Goal: Task Accomplishment & Management: Complete application form

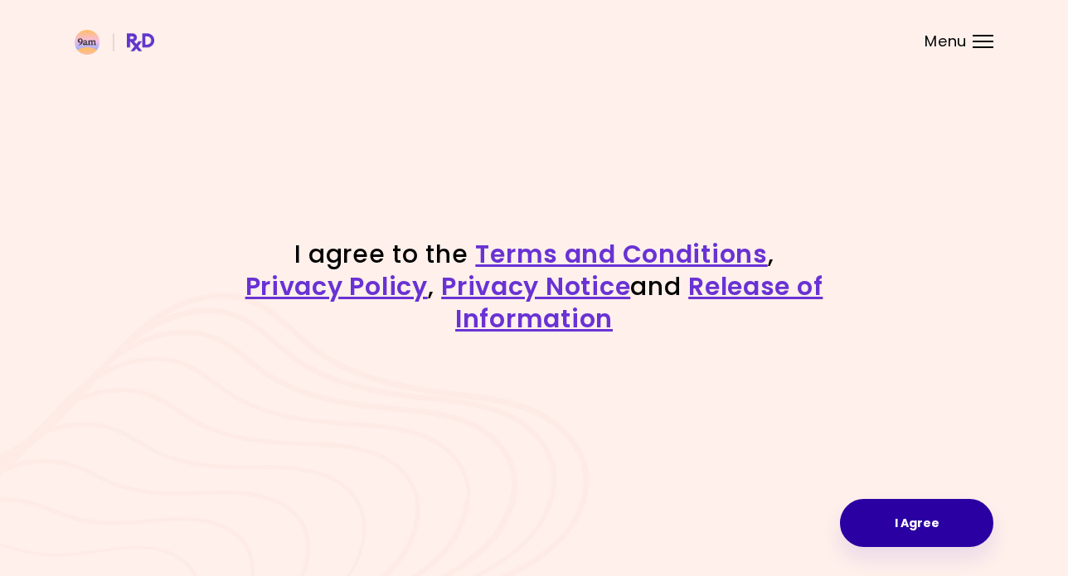
click at [877, 520] on button "I Agree" at bounding box center [916, 523] width 153 height 48
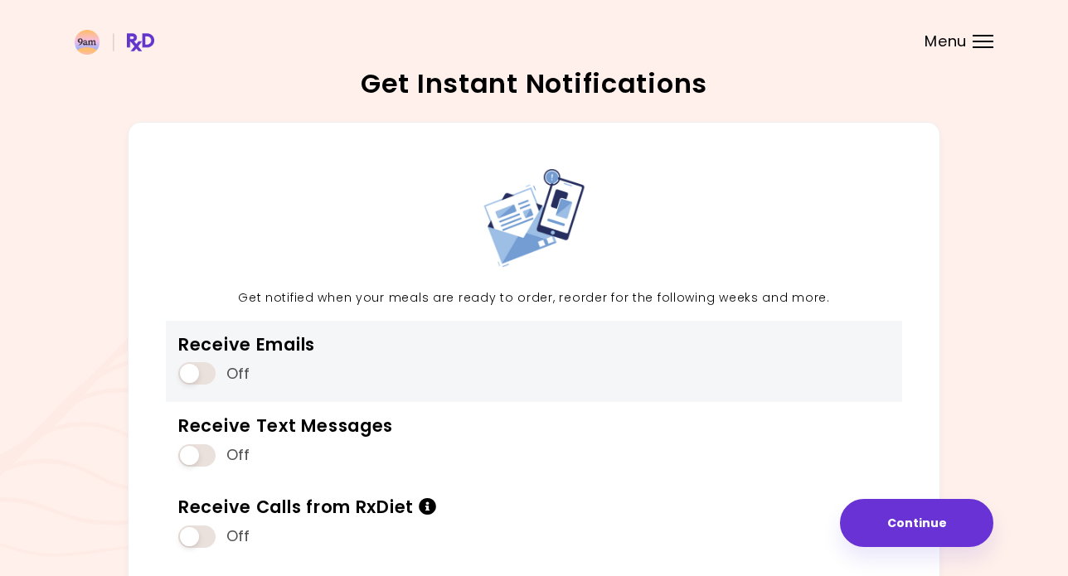
click at [186, 371] on span at bounding box center [196, 373] width 37 height 22
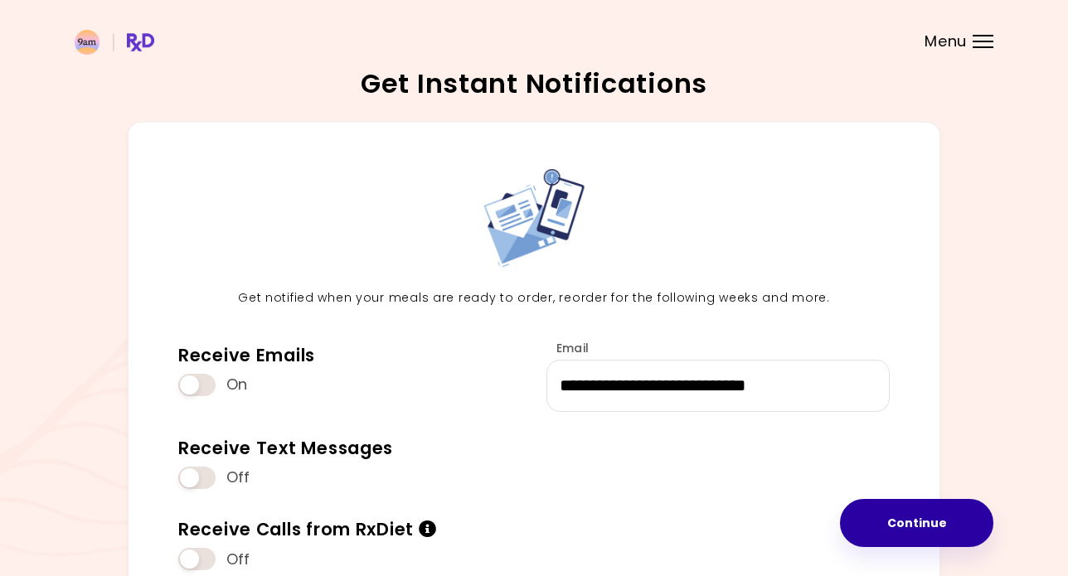
click at [922, 517] on button "Continue" at bounding box center [916, 523] width 153 height 48
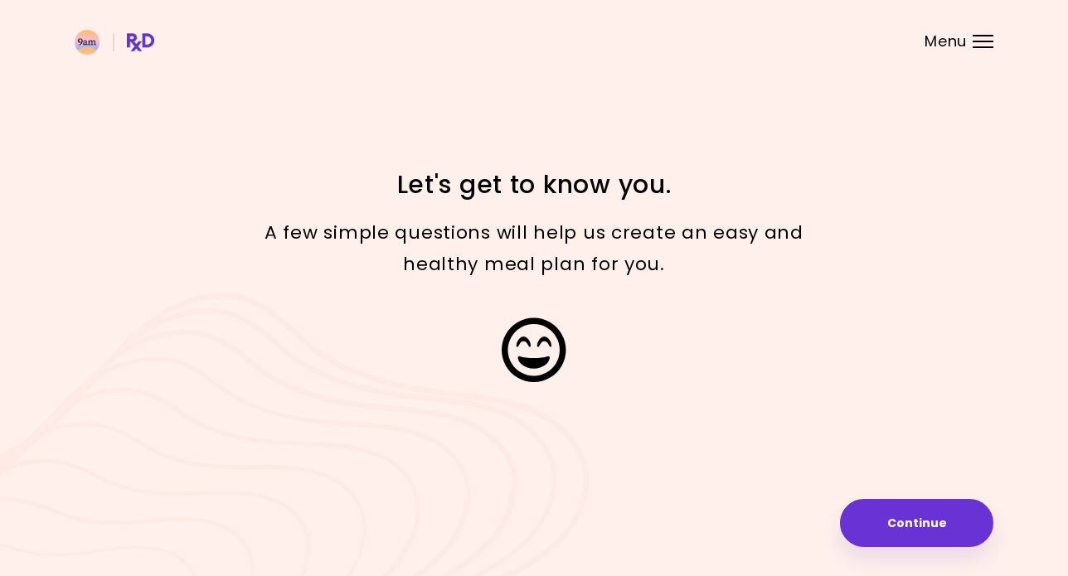
click at [922, 517] on button "Continue" at bounding box center [916, 523] width 153 height 48
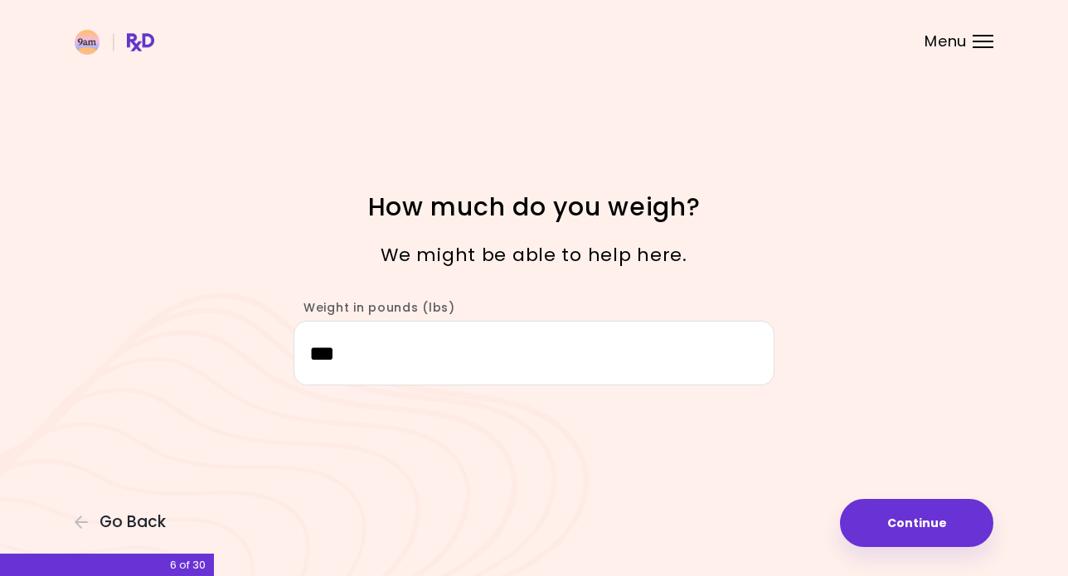
click at [922, 517] on button "Continue" at bounding box center [916, 523] width 153 height 48
select select "****"
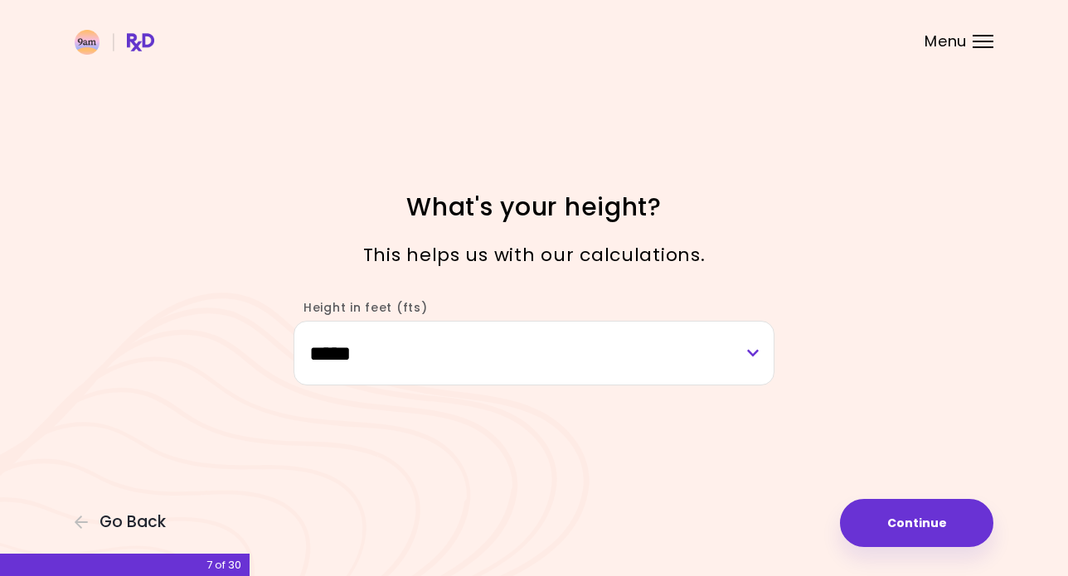
click at [922, 517] on button "Continue" at bounding box center [916, 523] width 153 height 48
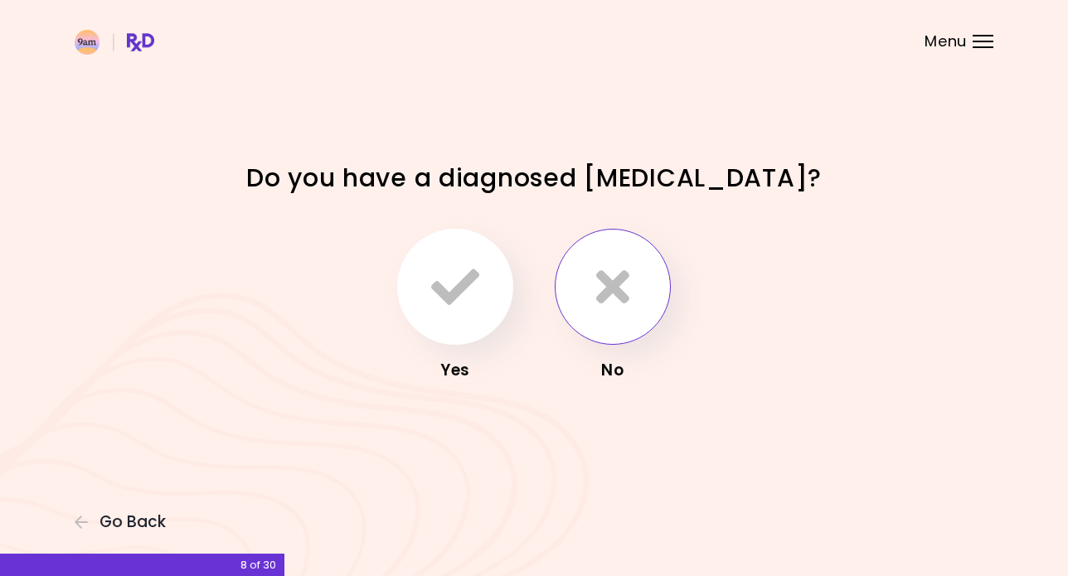
click at [647, 298] on button "button" at bounding box center [613, 287] width 116 height 116
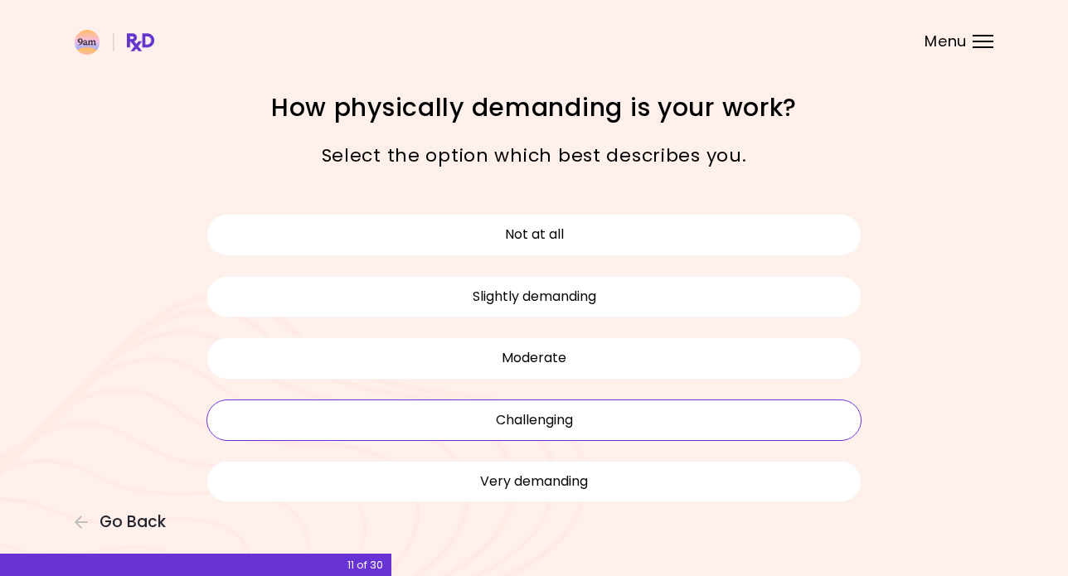
click at [529, 423] on button "Challenging" at bounding box center [533, 420] width 655 height 41
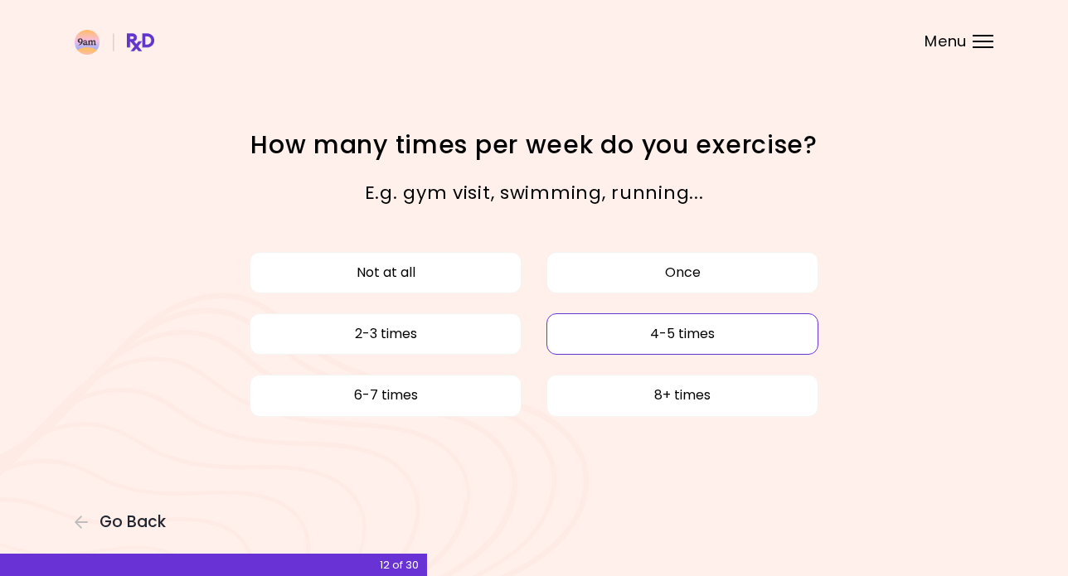
click at [609, 337] on button "4-5 times" at bounding box center [682, 333] width 272 height 41
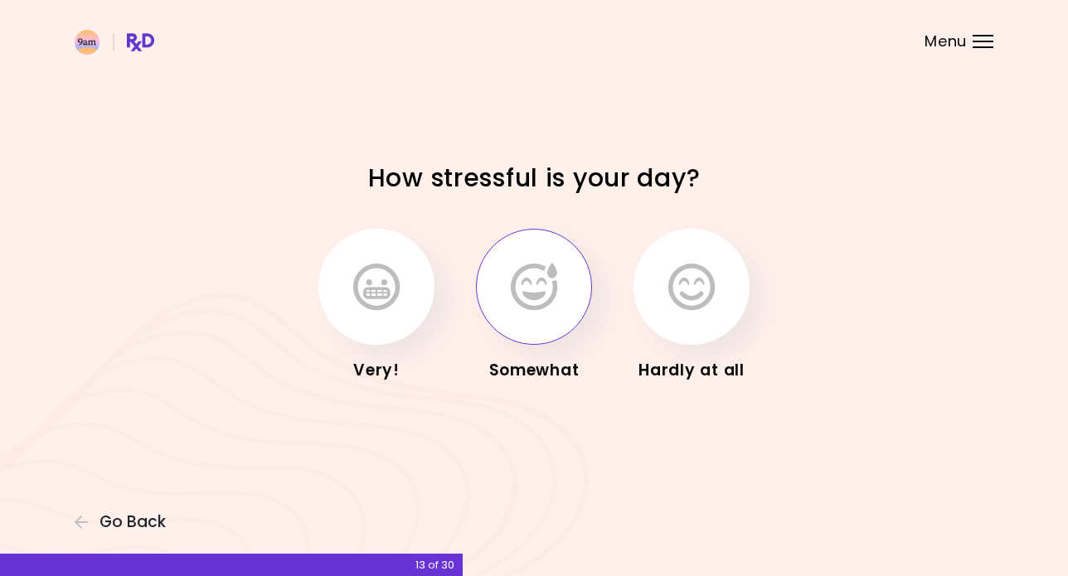
click at [522, 322] on button "button" at bounding box center [534, 287] width 116 height 116
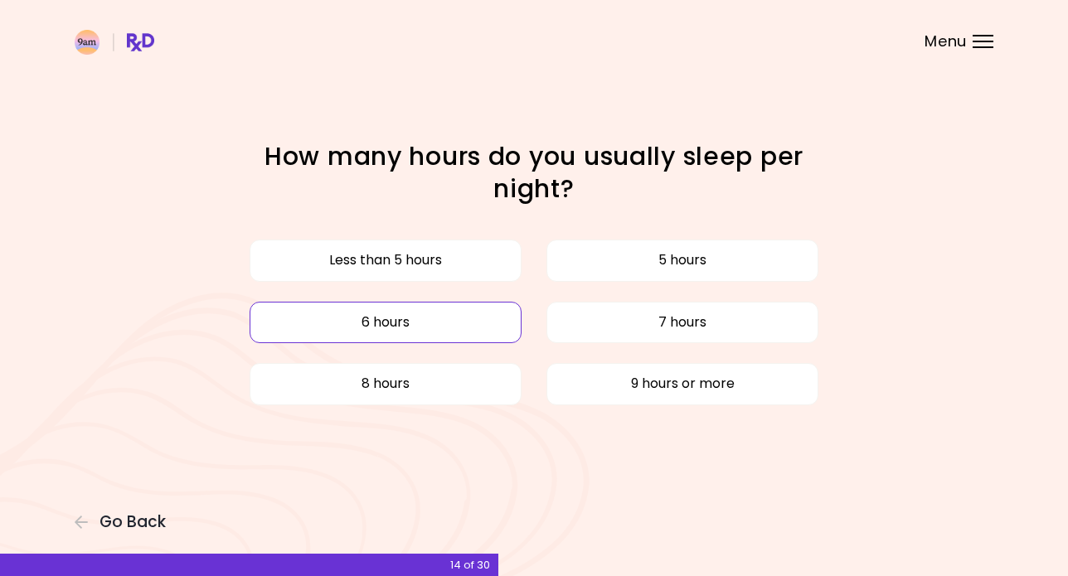
click at [435, 318] on button "6 hours" at bounding box center [386, 322] width 272 height 41
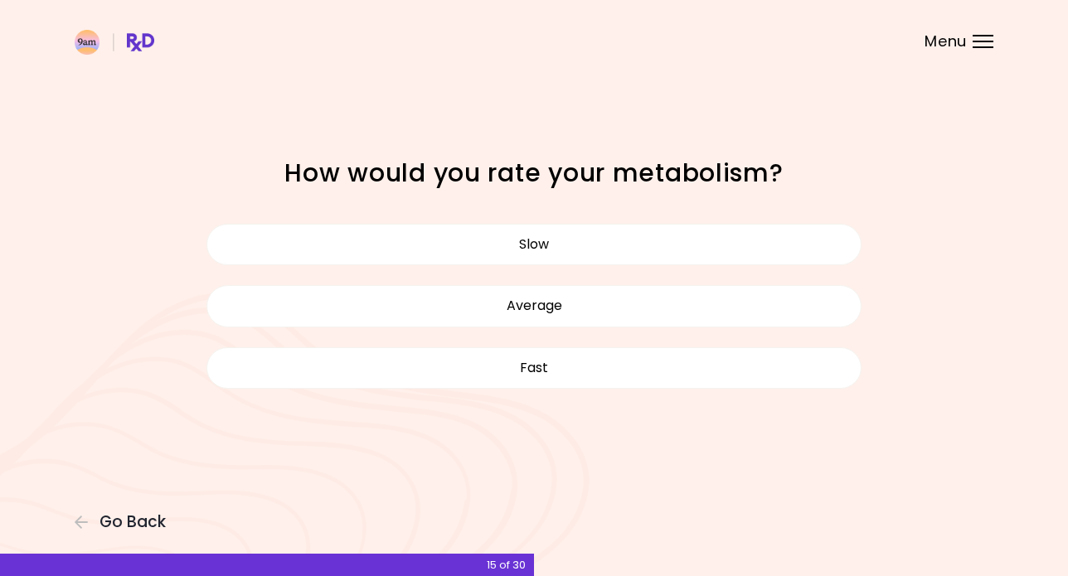
click at [435, 318] on button "Average" at bounding box center [533, 305] width 655 height 41
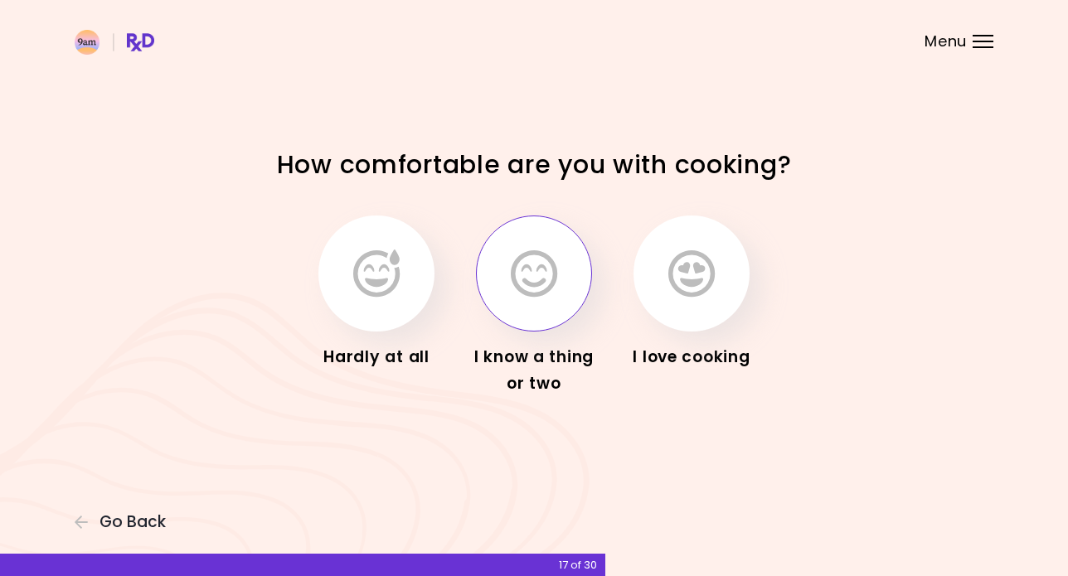
click at [522, 294] on icon "button" at bounding box center [534, 274] width 46 height 48
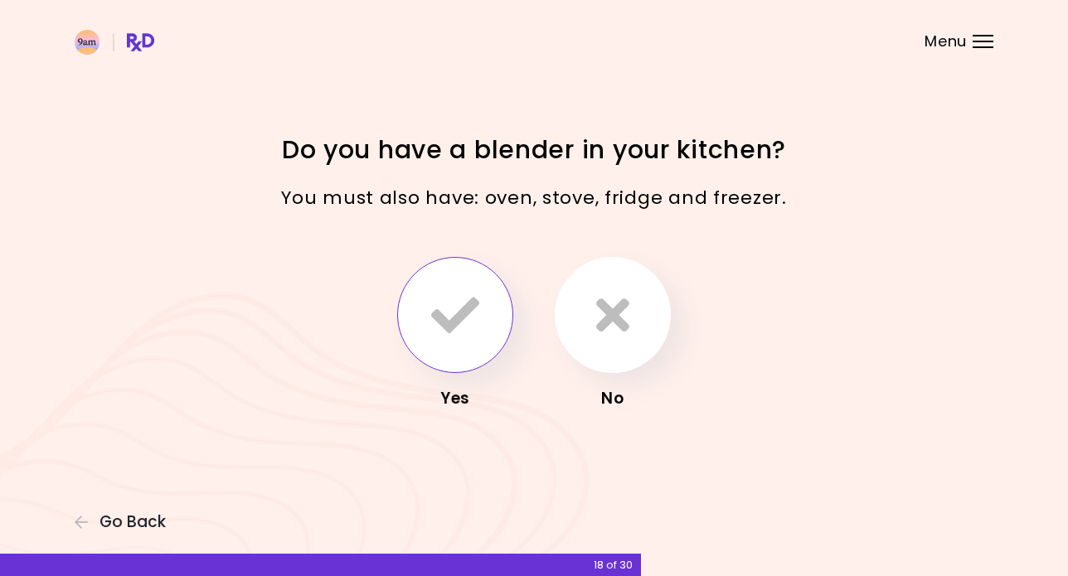
click at [455, 318] on icon "button" at bounding box center [455, 315] width 48 height 48
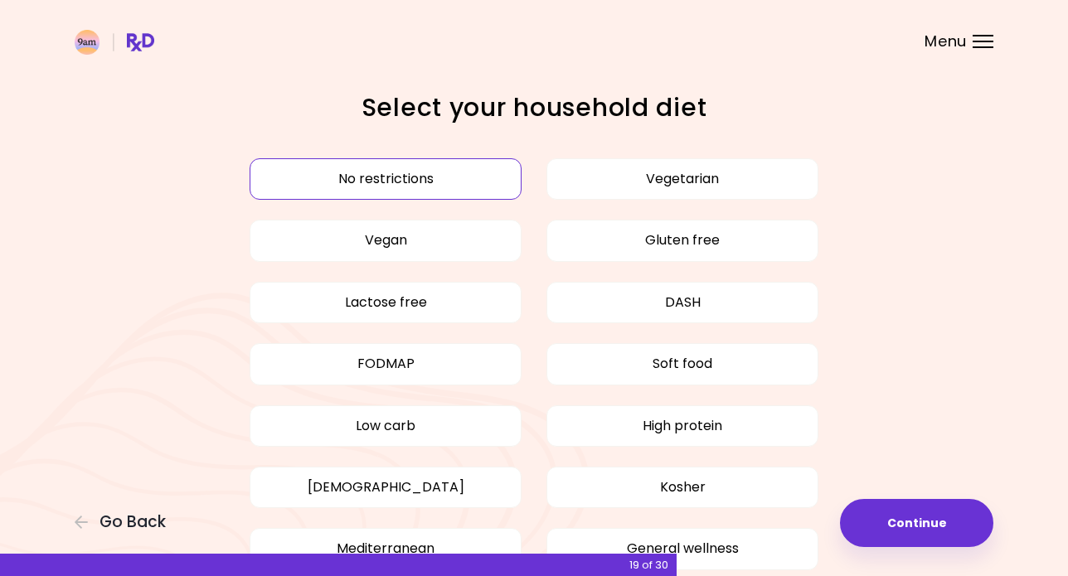
click at [497, 180] on button "No restrictions" at bounding box center [386, 178] width 272 height 41
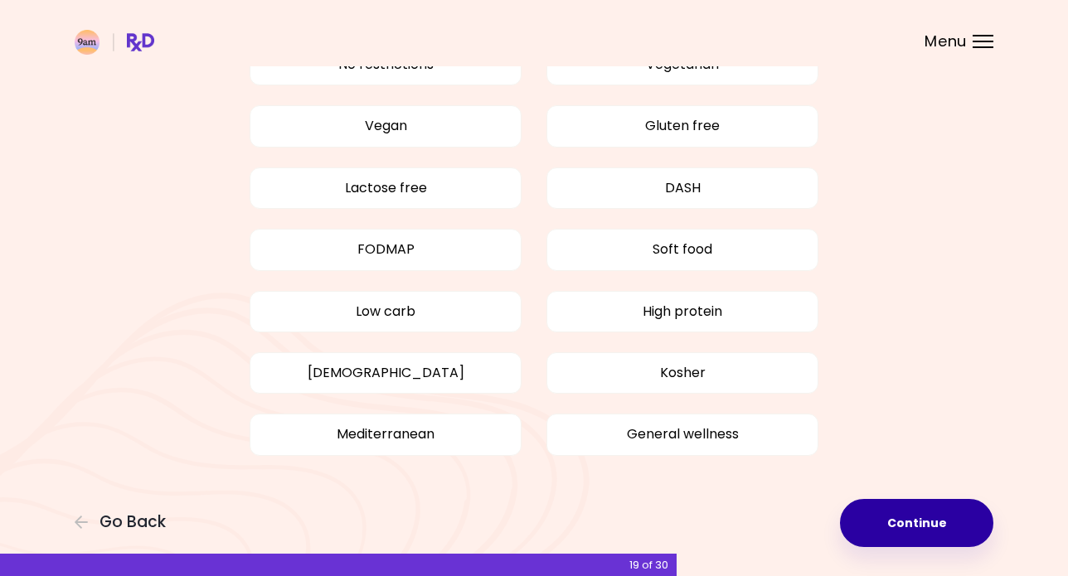
scroll to position [114, 0]
click at [915, 508] on button "Continue" at bounding box center [916, 523] width 153 height 48
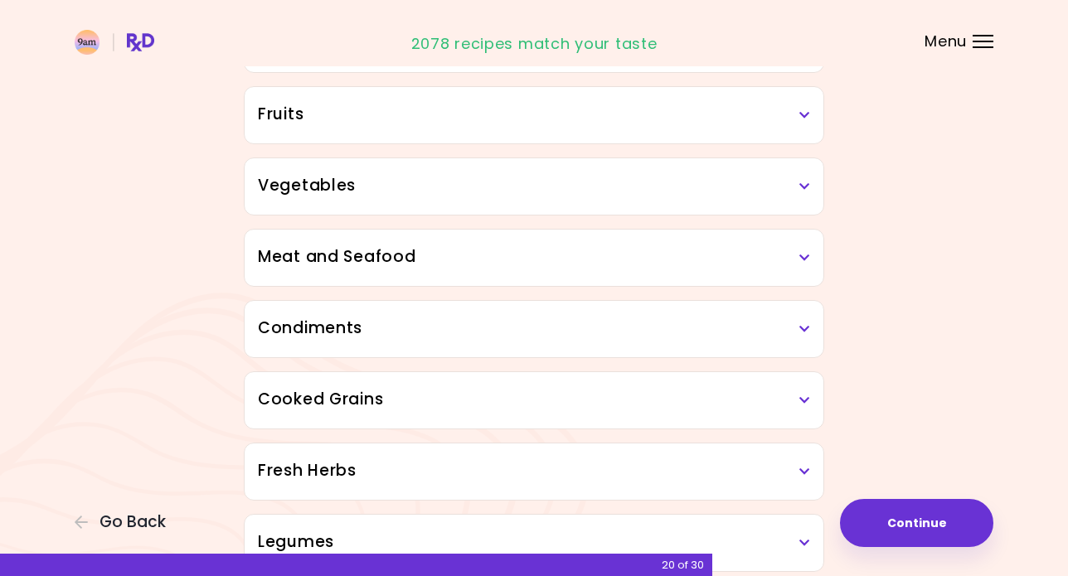
scroll to position [179, 0]
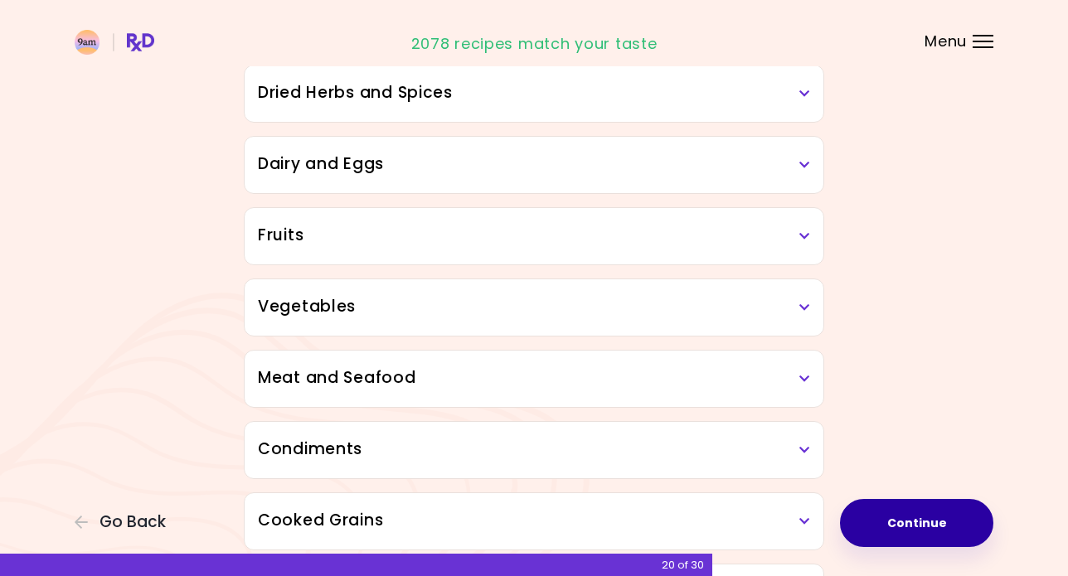
click at [943, 537] on button "Continue" at bounding box center [916, 523] width 153 height 48
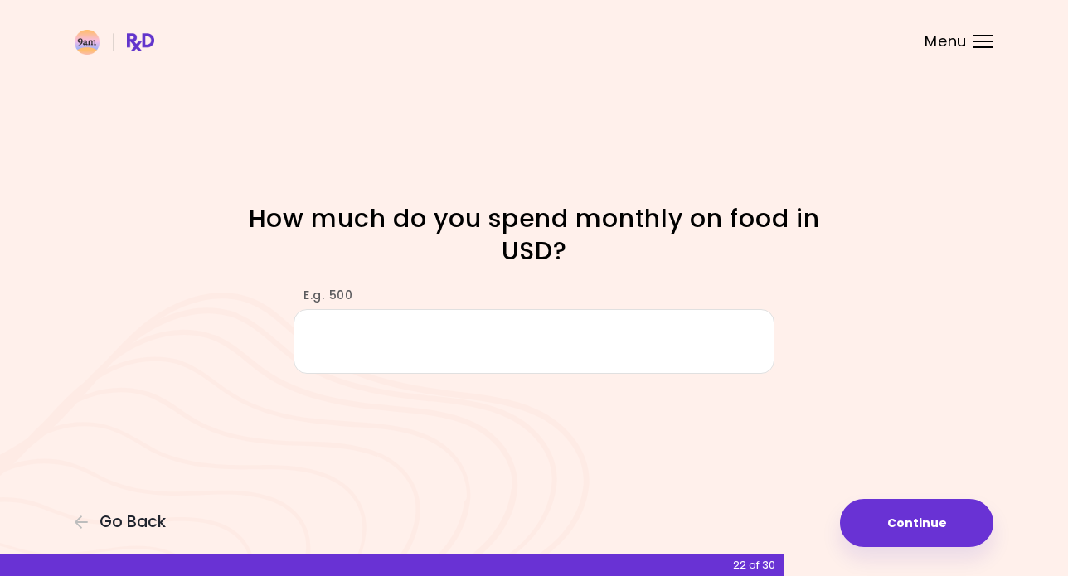
type input "*"
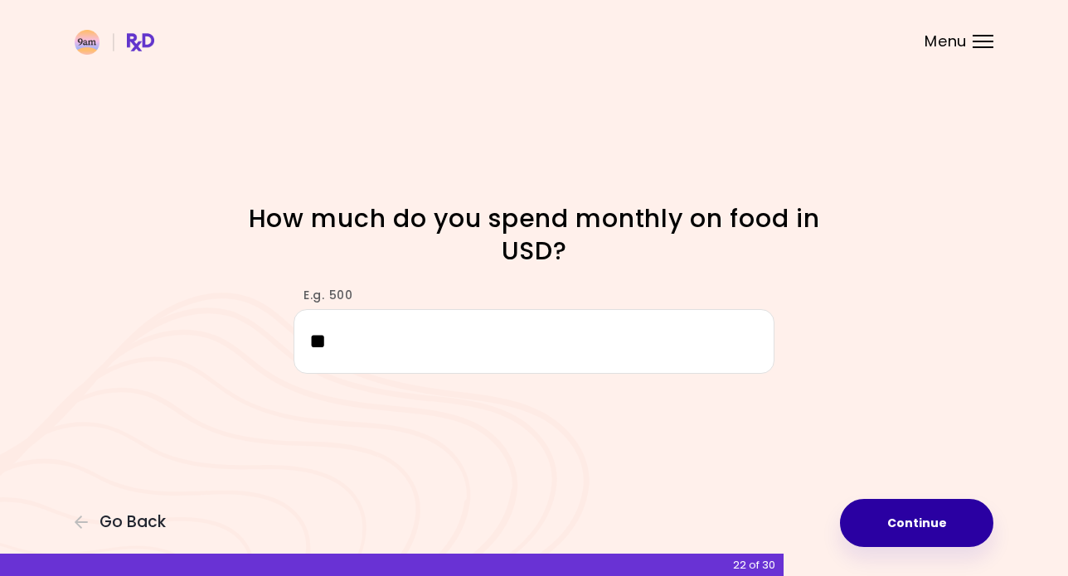
type input "*"
type input "***"
click at [929, 531] on button "Continue" at bounding box center [916, 523] width 153 height 48
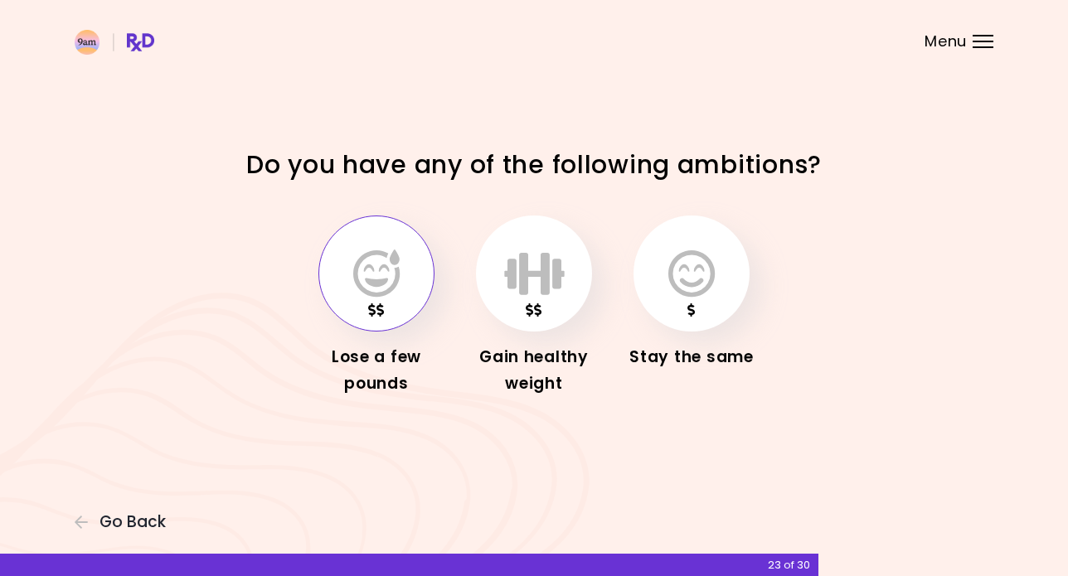
click at [378, 289] on icon "button" at bounding box center [376, 274] width 46 height 48
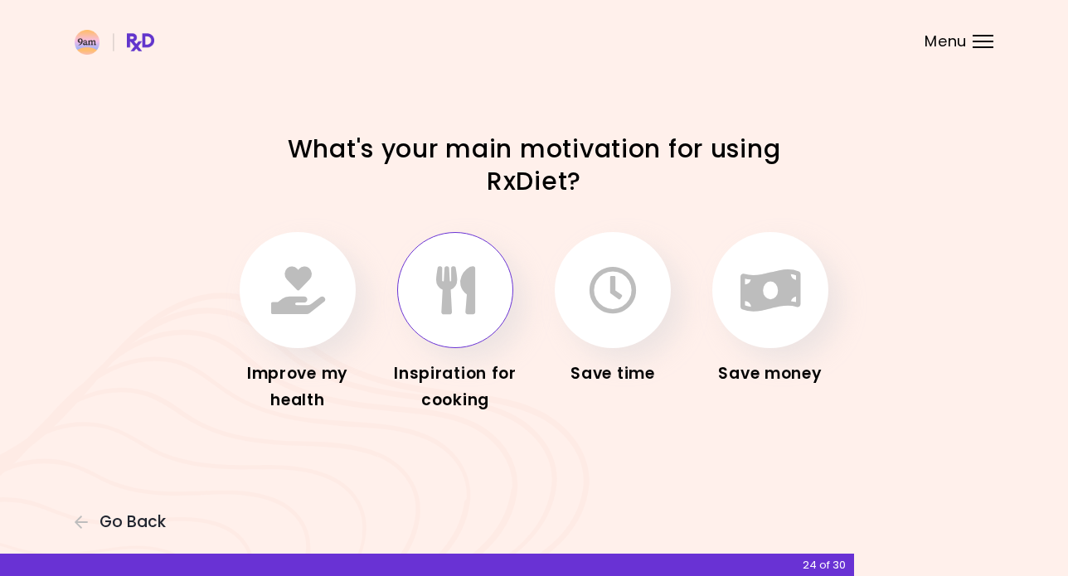
click at [448, 330] on button "button" at bounding box center [455, 290] width 116 height 116
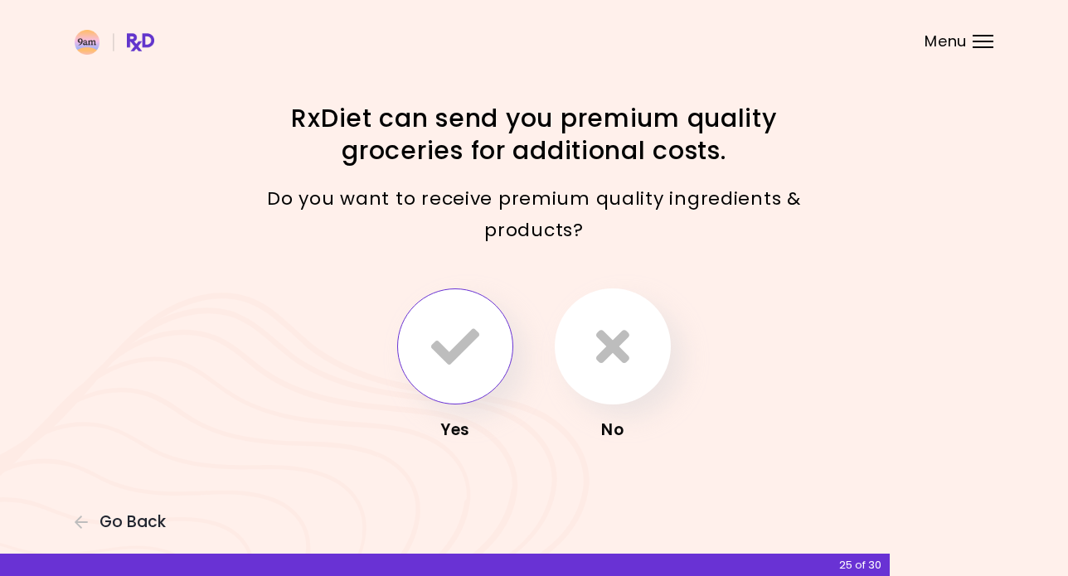
click at [443, 342] on icon "button" at bounding box center [455, 347] width 48 height 48
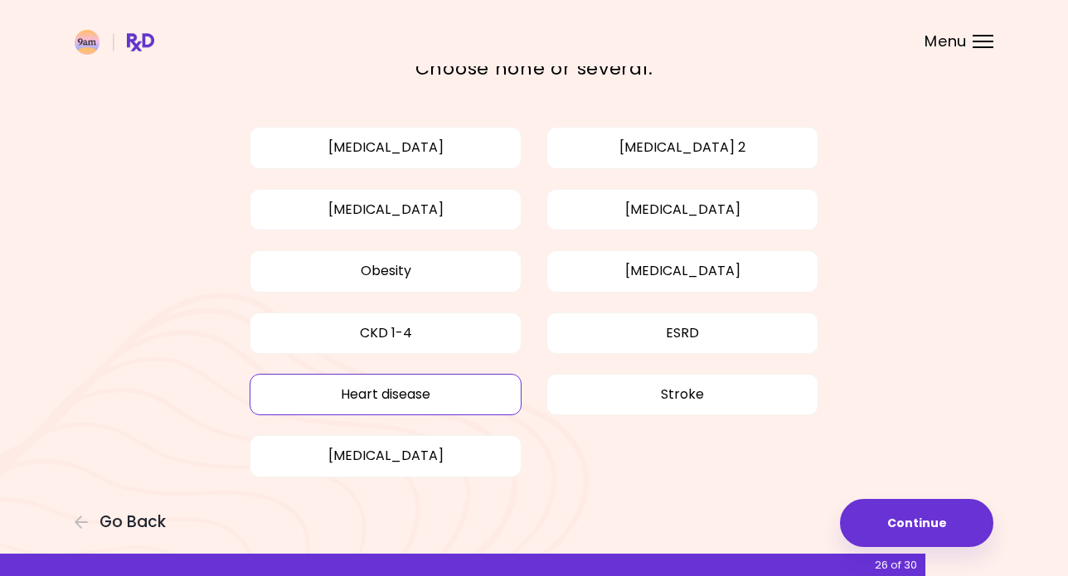
scroll to position [84, 0]
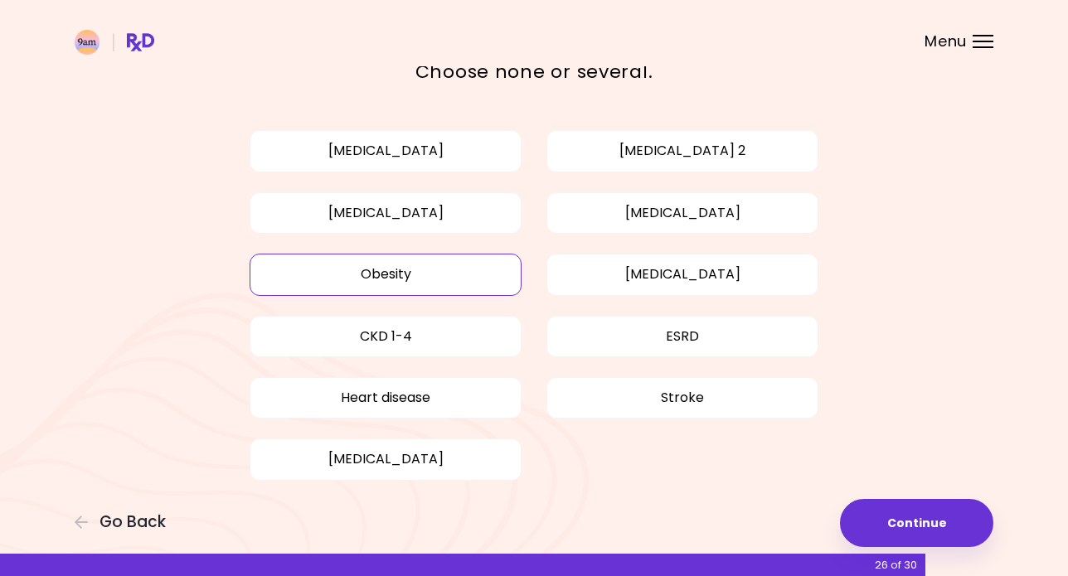
click at [467, 271] on button "Obesity" at bounding box center [386, 274] width 272 height 41
click at [895, 518] on button "Continue" at bounding box center [916, 523] width 153 height 48
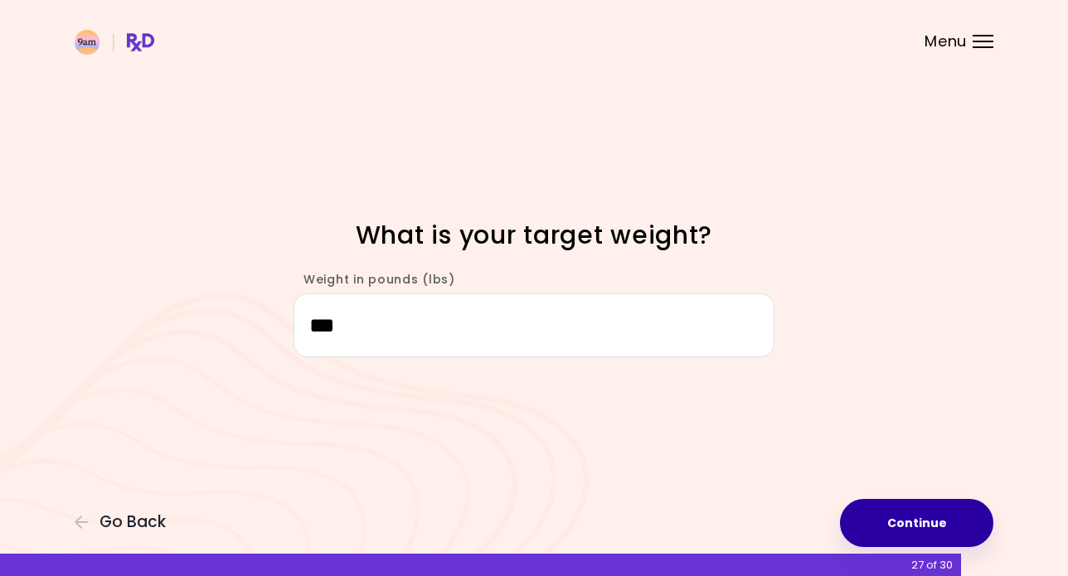
type input "***"
click at [891, 522] on button "Continue" at bounding box center [916, 523] width 153 height 48
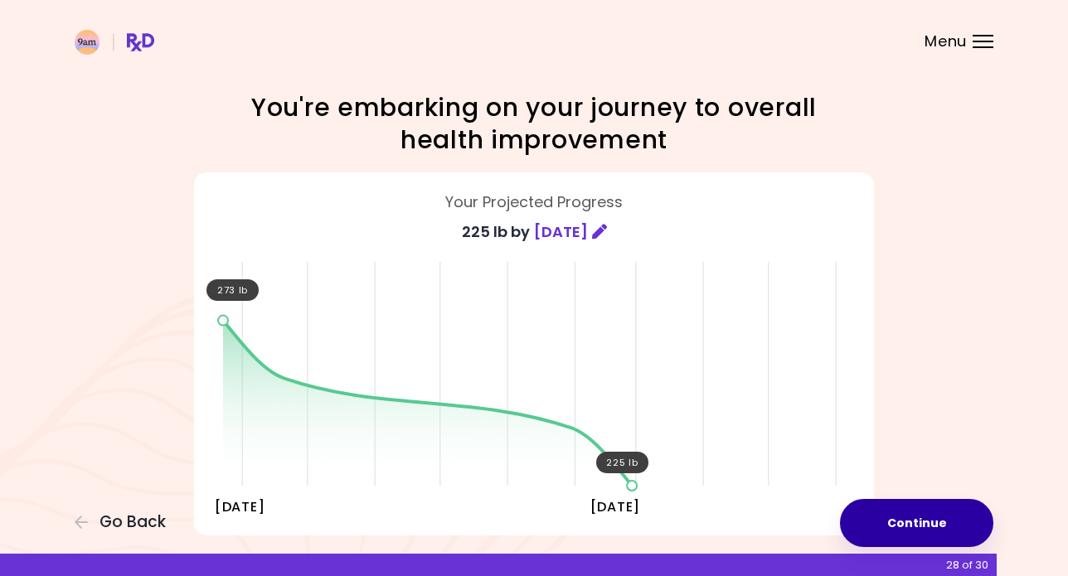
click at [891, 522] on button "Continue" at bounding box center [916, 523] width 153 height 48
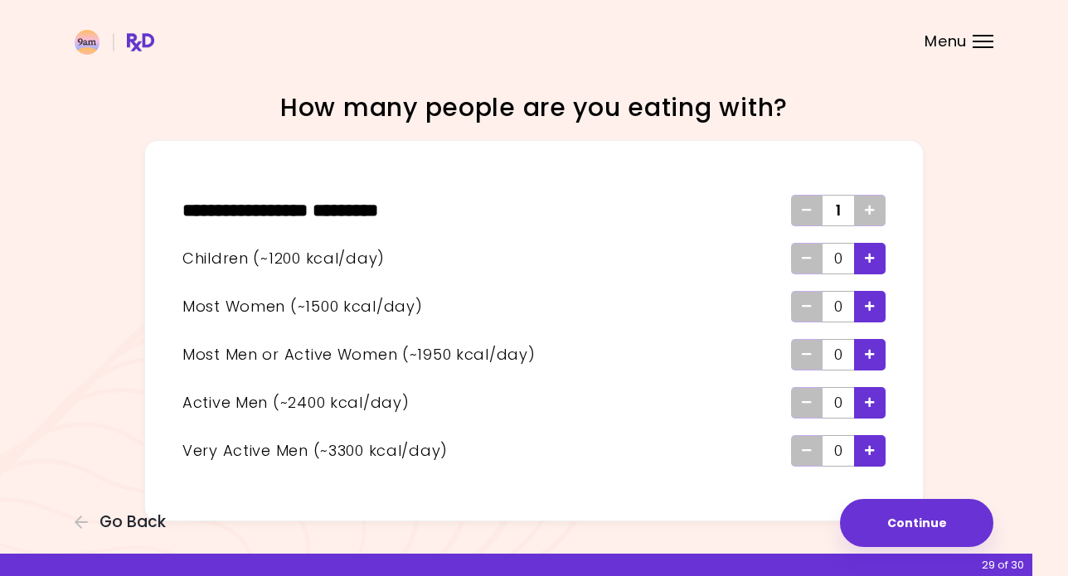
click at [865, 260] on icon "Add - Child" at bounding box center [870, 258] width 10 height 11
click at [879, 347] on div "Add - Man or Active Woman" at bounding box center [870, 355] width 32 height 32
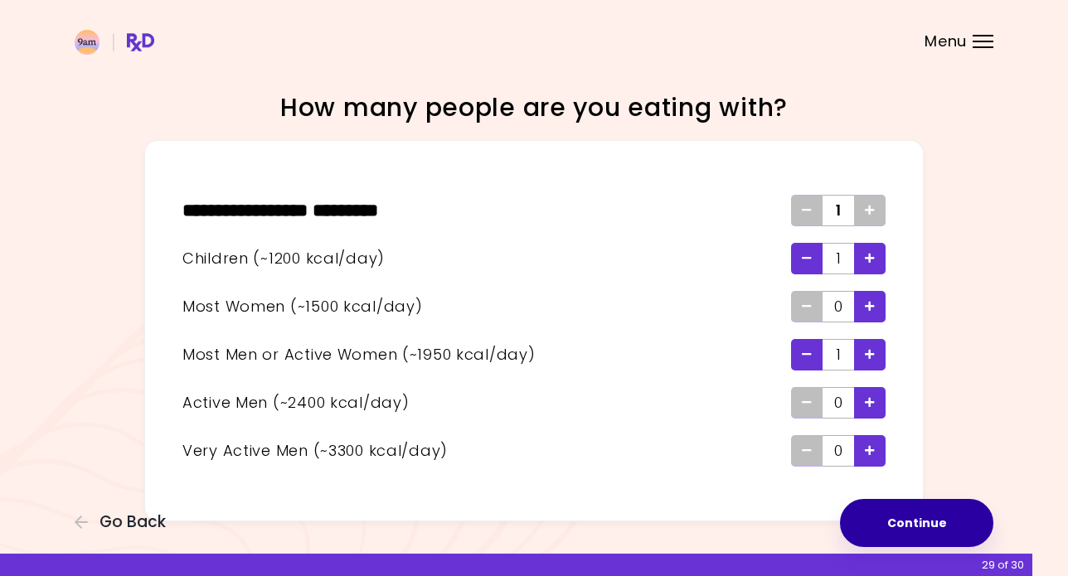
click at [892, 531] on button "Continue" at bounding box center [916, 523] width 153 height 48
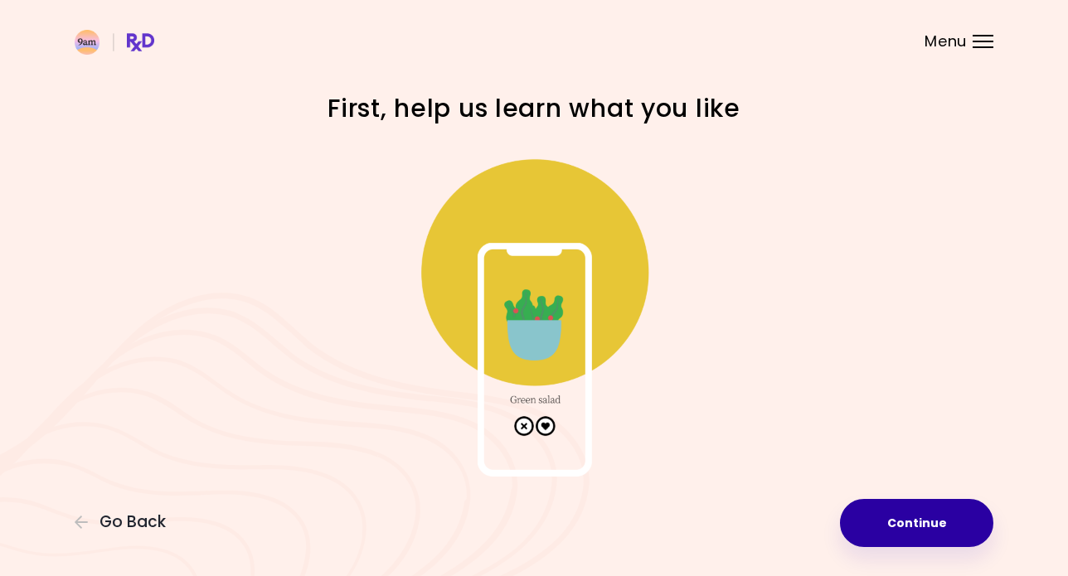
click at [893, 522] on button "Continue" at bounding box center [916, 523] width 153 height 48
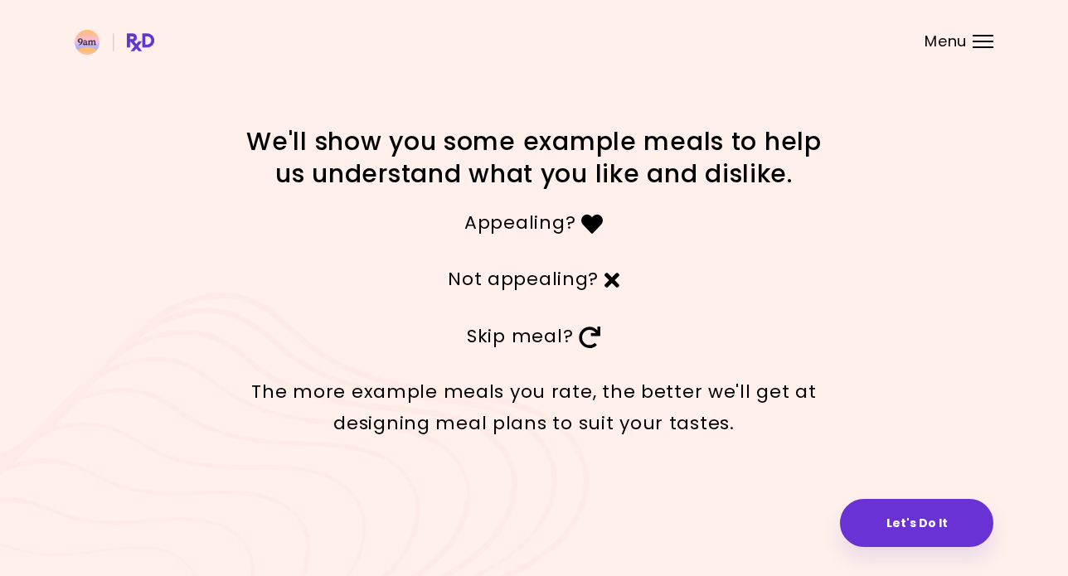
click at [893, 522] on button "Let's Do It" at bounding box center [916, 523] width 153 height 48
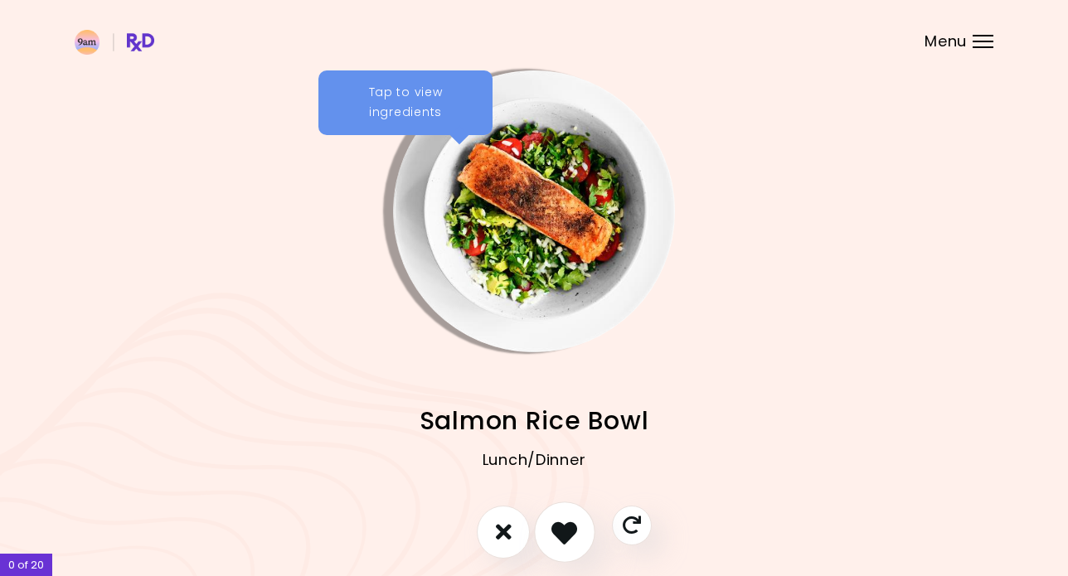
click at [574, 525] on icon "I like this recipe" at bounding box center [564, 532] width 26 height 26
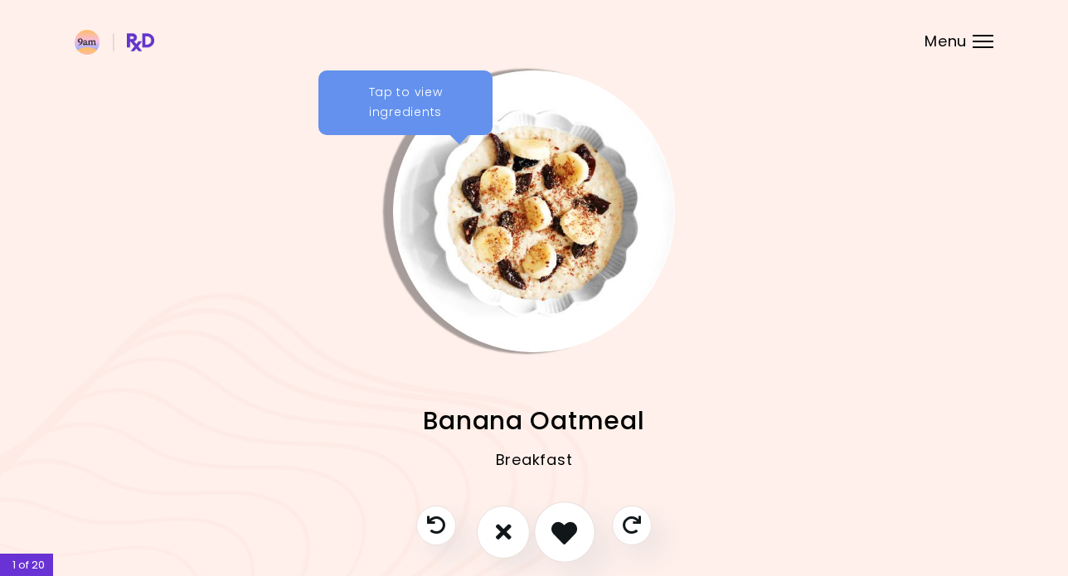
click at [574, 525] on icon "I like this recipe" at bounding box center [564, 532] width 26 height 26
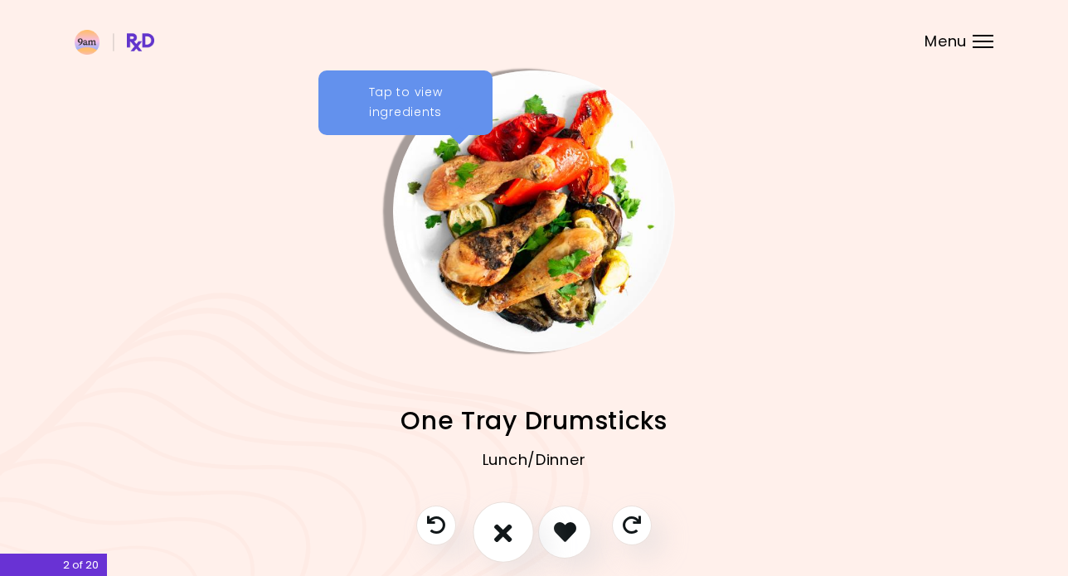
click at [510, 534] on icon "I don't like this recipe" at bounding box center [503, 532] width 18 height 26
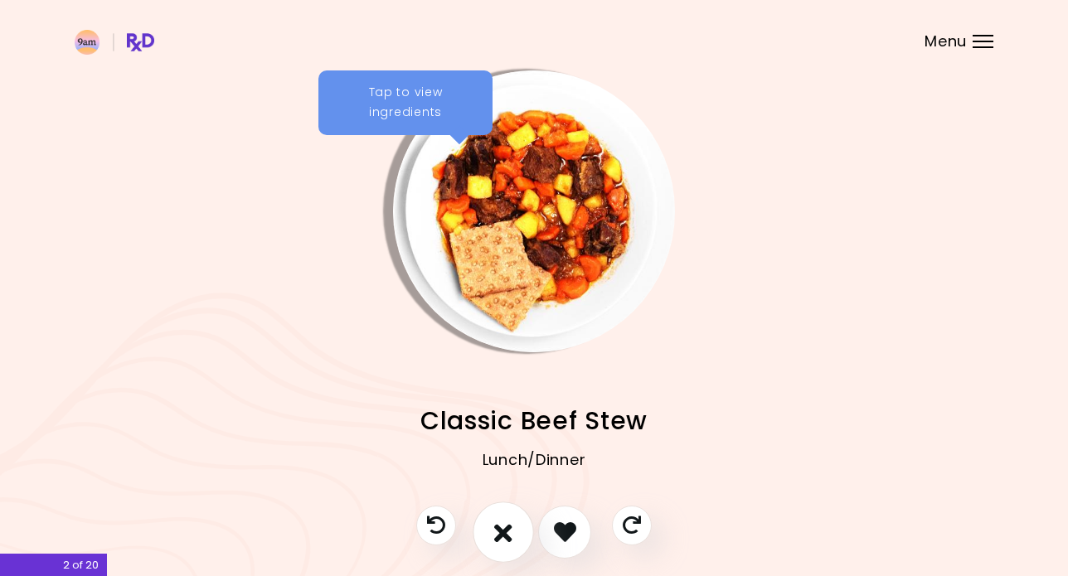
click at [503, 531] on icon "I don't like this recipe" at bounding box center [503, 532] width 18 height 26
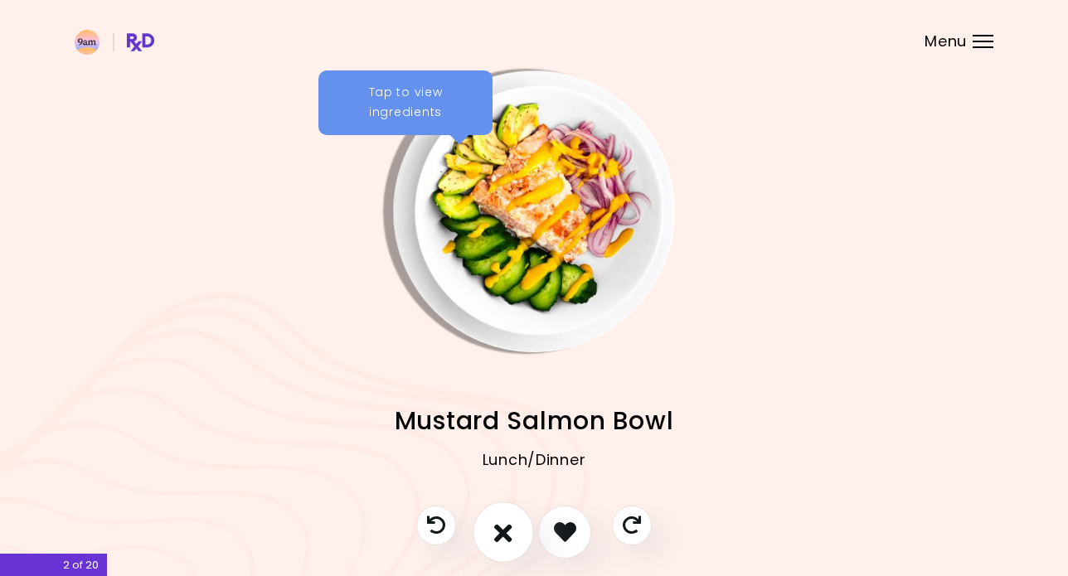
click at [491, 531] on button "I don't like this recipe" at bounding box center [503, 532] width 61 height 61
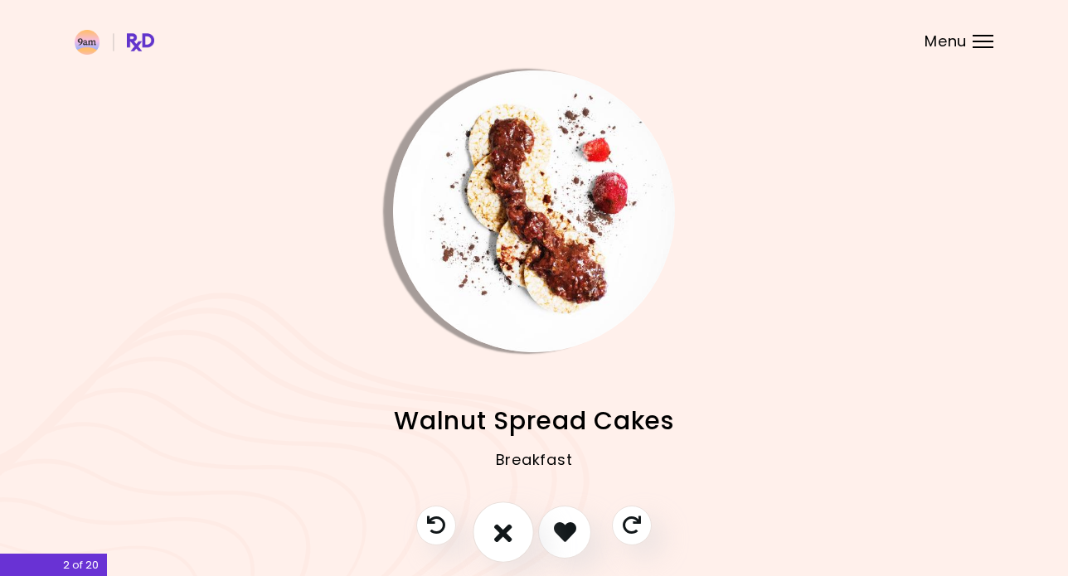
click at [517, 542] on button "I don't like this recipe" at bounding box center [503, 532] width 61 height 61
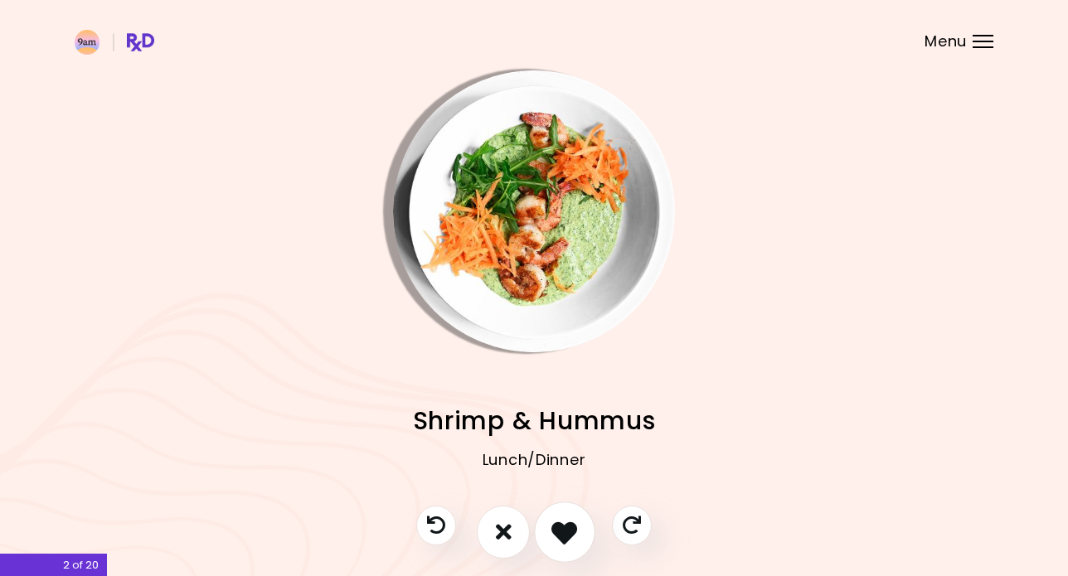
click at [556, 541] on icon "I like this recipe" at bounding box center [564, 532] width 26 height 26
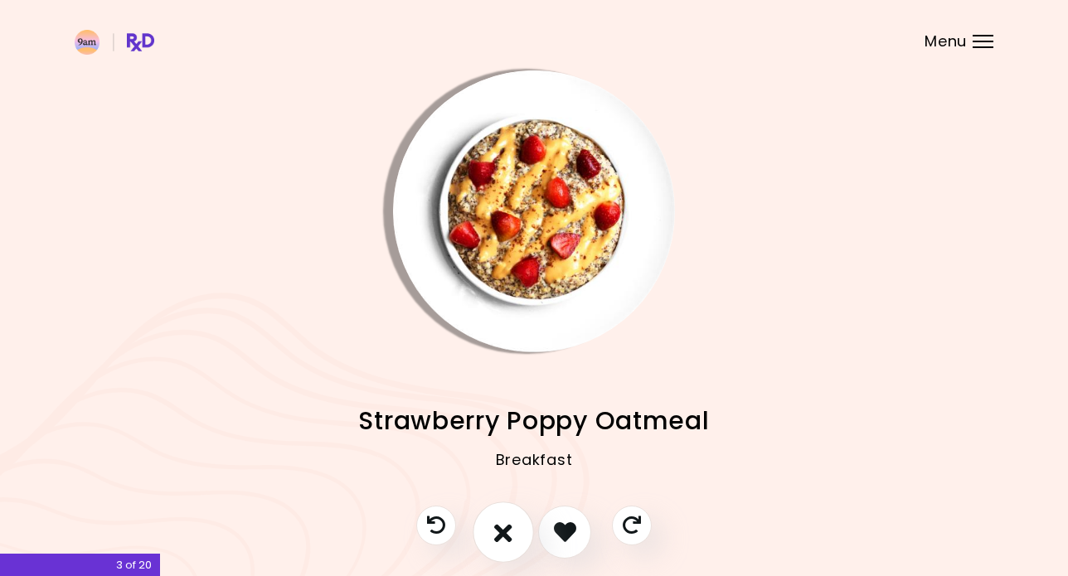
click at [513, 538] on button "I don't like this recipe" at bounding box center [503, 532] width 61 height 61
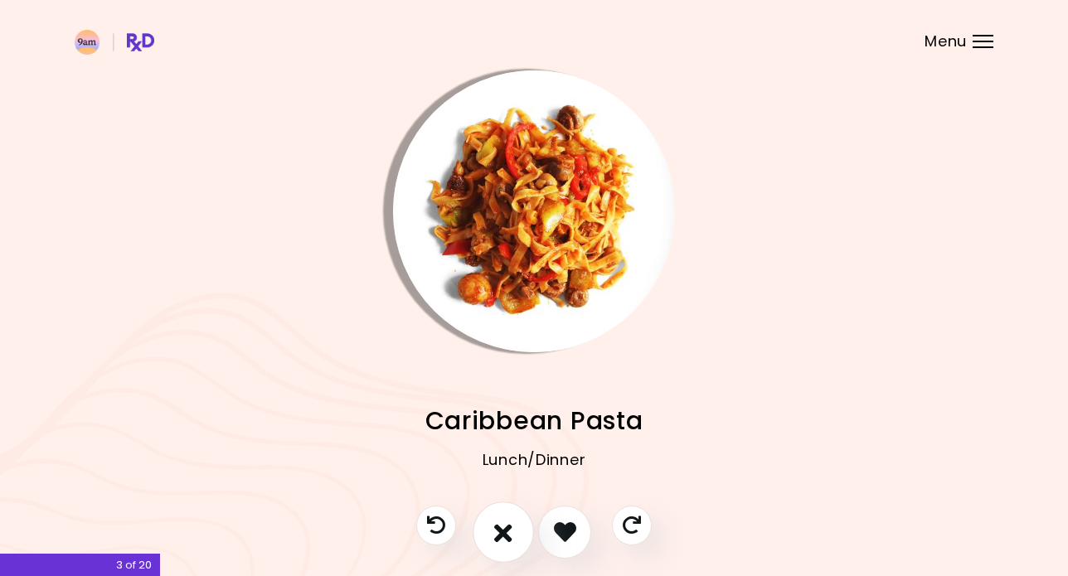
click at [504, 536] on icon "I don't like this recipe" at bounding box center [503, 532] width 18 height 26
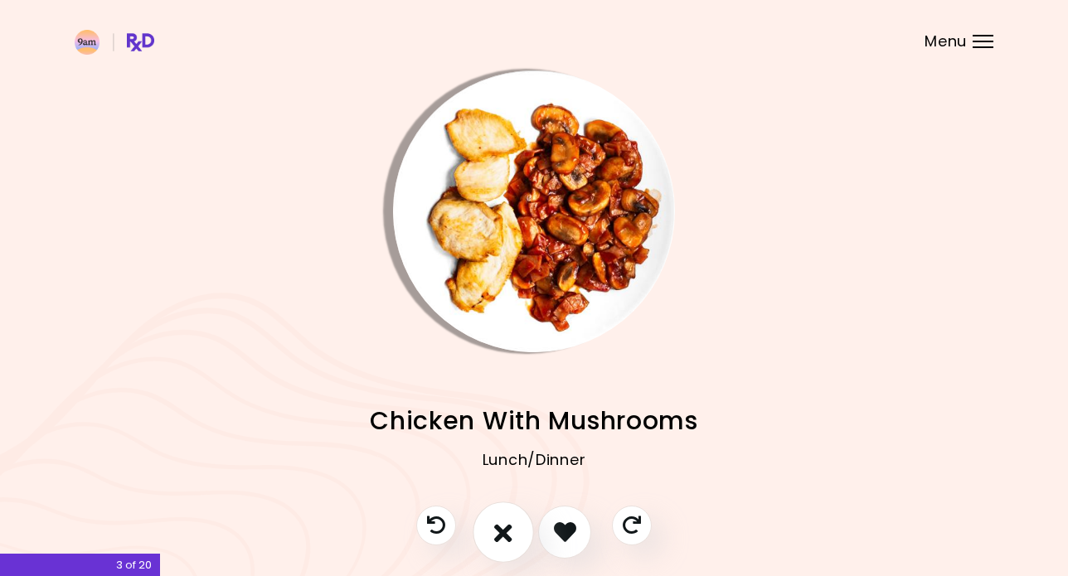
click at [495, 531] on icon "I don't like this recipe" at bounding box center [503, 532] width 18 height 26
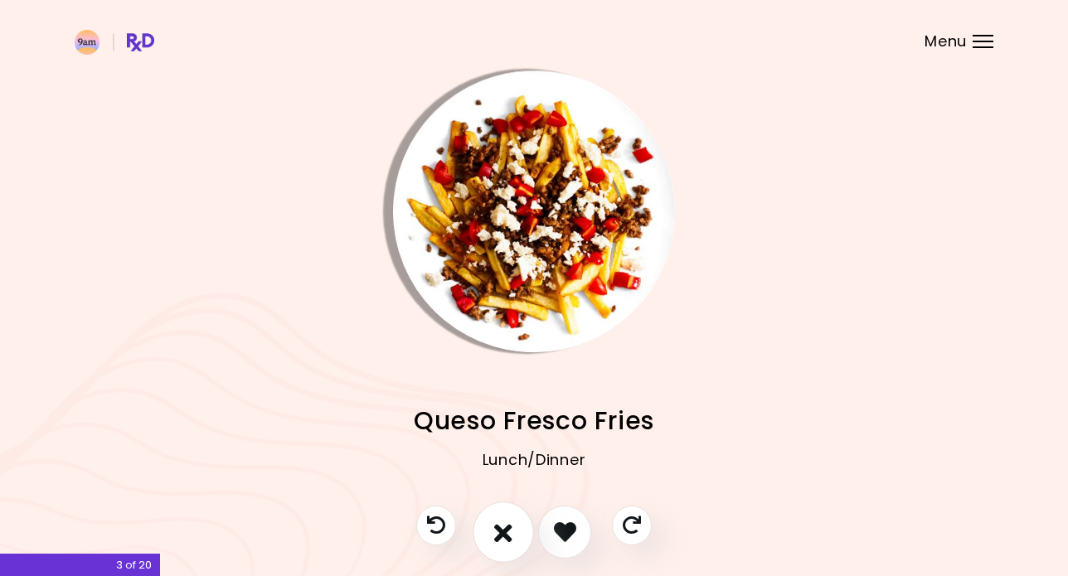
click at [502, 527] on icon "I don't like this recipe" at bounding box center [503, 532] width 18 height 26
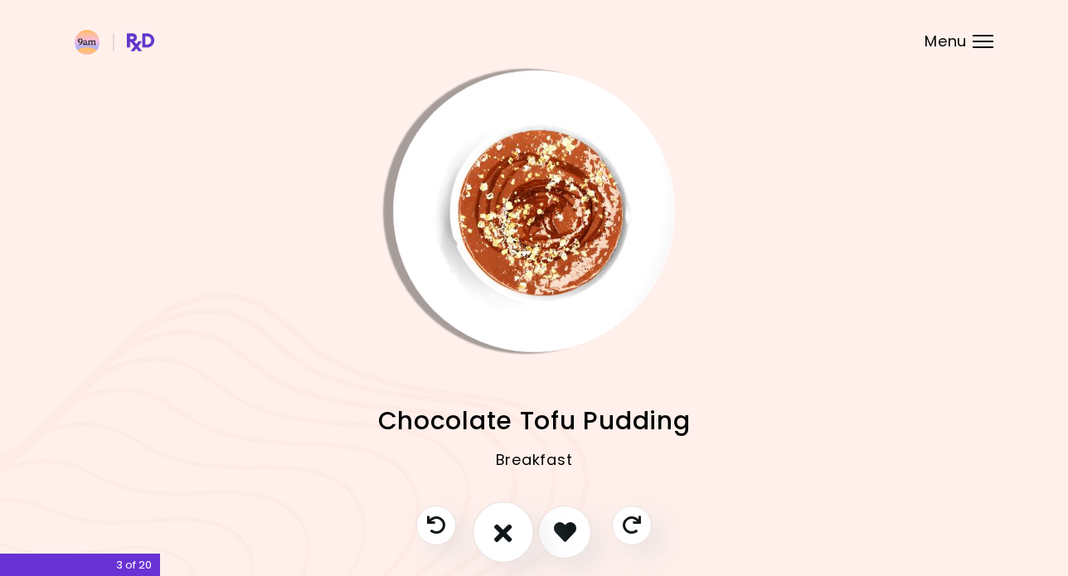
click at [507, 532] on icon "I don't like this recipe" at bounding box center [503, 532] width 18 height 26
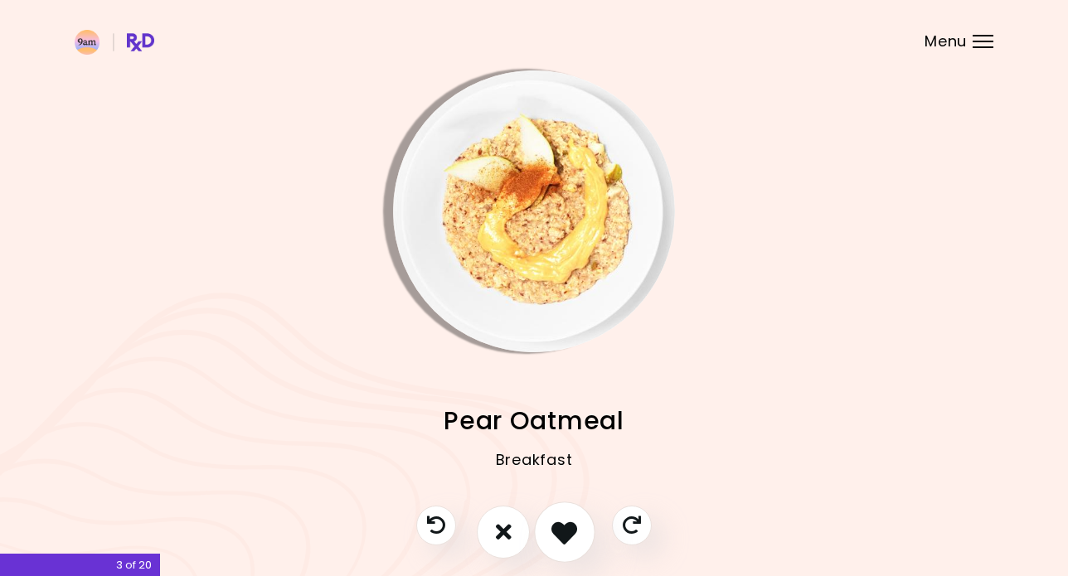
click at [553, 532] on icon "I like this recipe" at bounding box center [564, 532] width 26 height 26
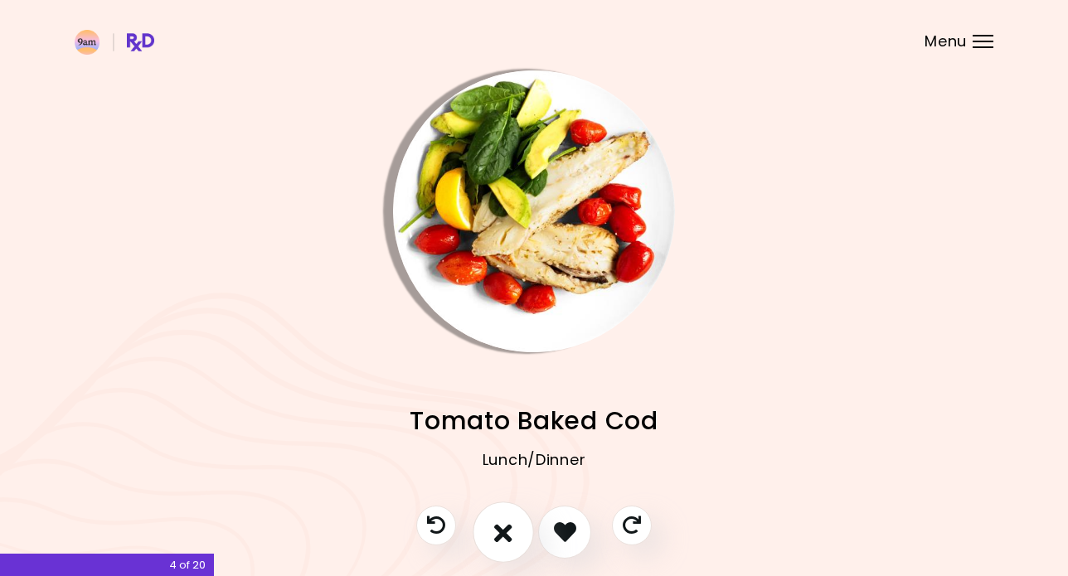
click at [514, 535] on button "I don't like this recipe" at bounding box center [503, 532] width 61 height 61
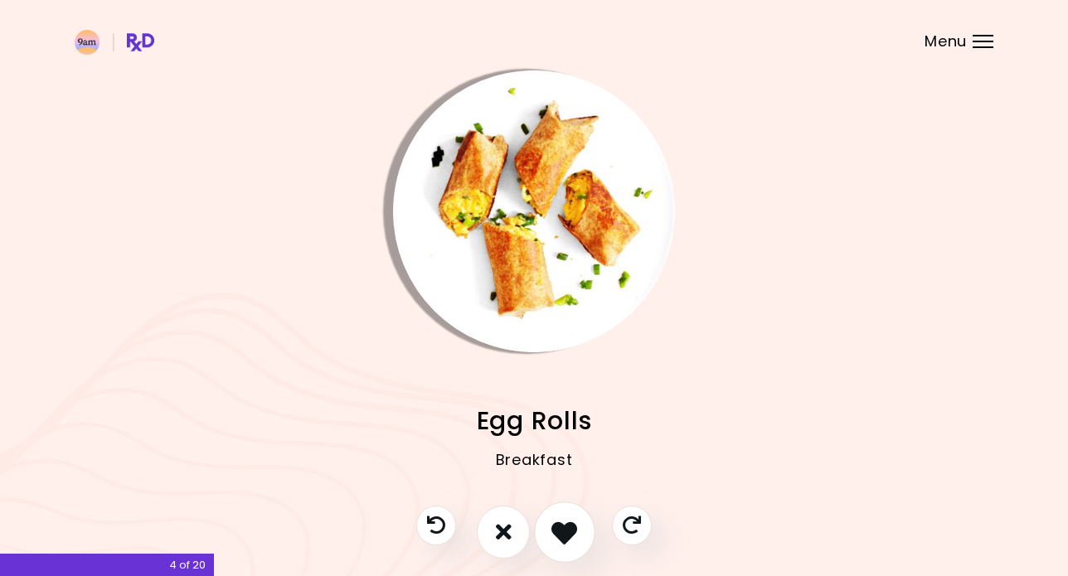
click at [558, 535] on icon "I like this recipe" at bounding box center [564, 532] width 26 height 26
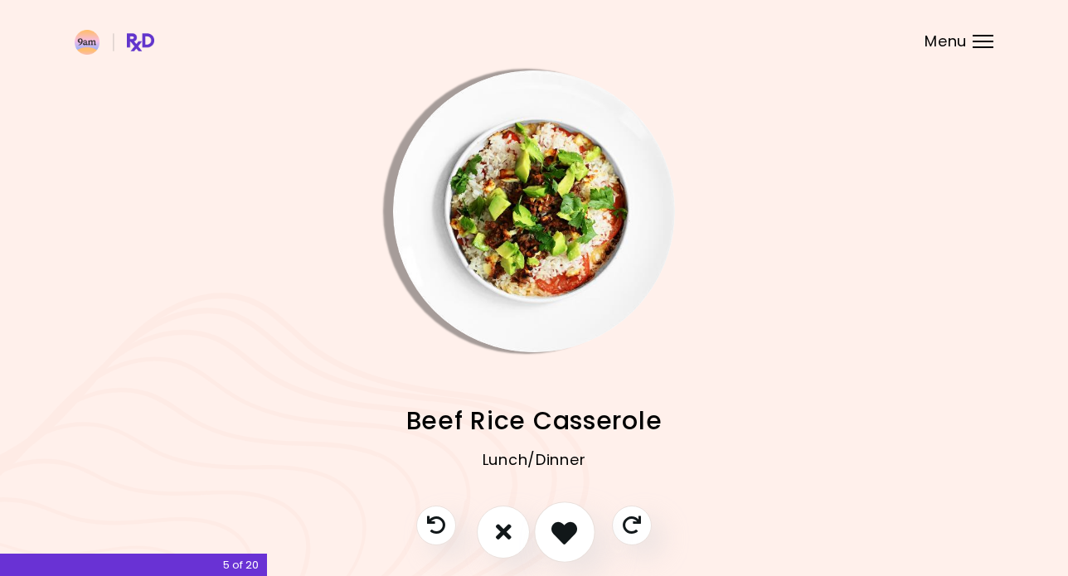
click at [561, 531] on icon "I like this recipe" at bounding box center [564, 532] width 26 height 26
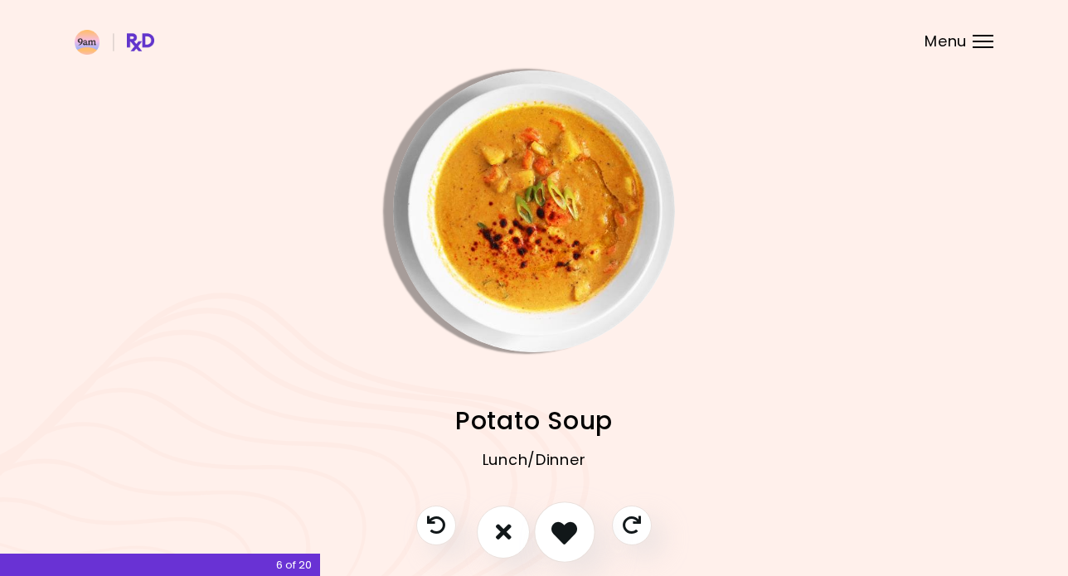
click at [557, 524] on icon "I like this recipe" at bounding box center [564, 532] width 26 height 26
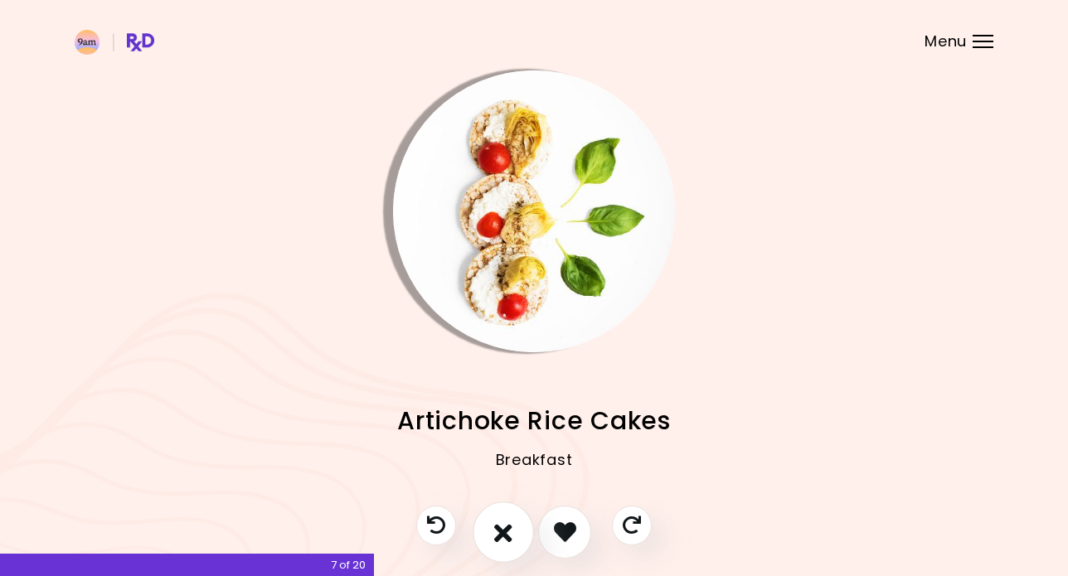
click at [506, 523] on icon "I don't like this recipe" at bounding box center [503, 532] width 18 height 26
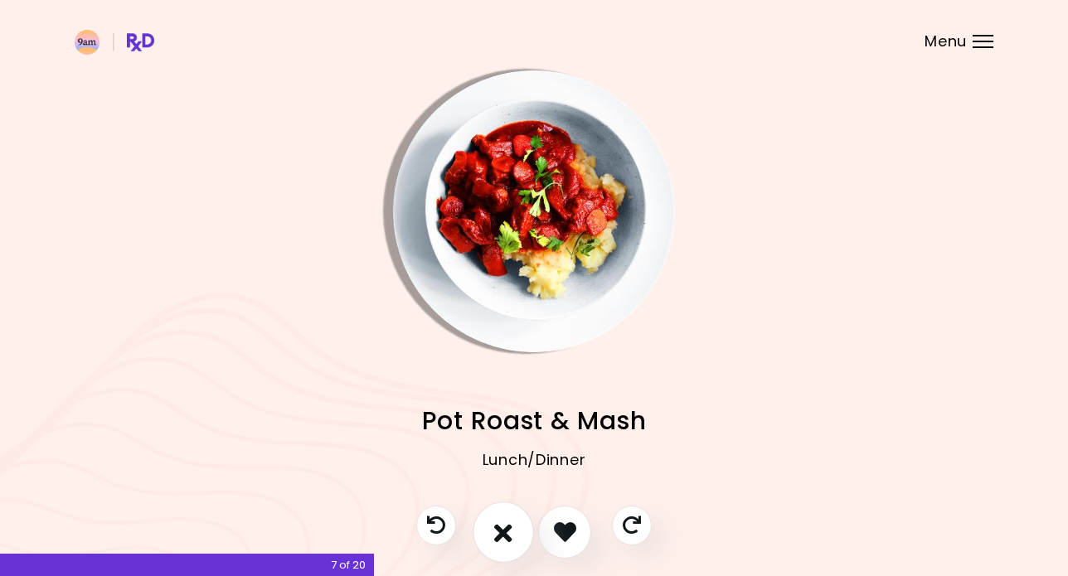
click at [517, 525] on button "I don't like this recipe" at bounding box center [503, 532] width 61 height 61
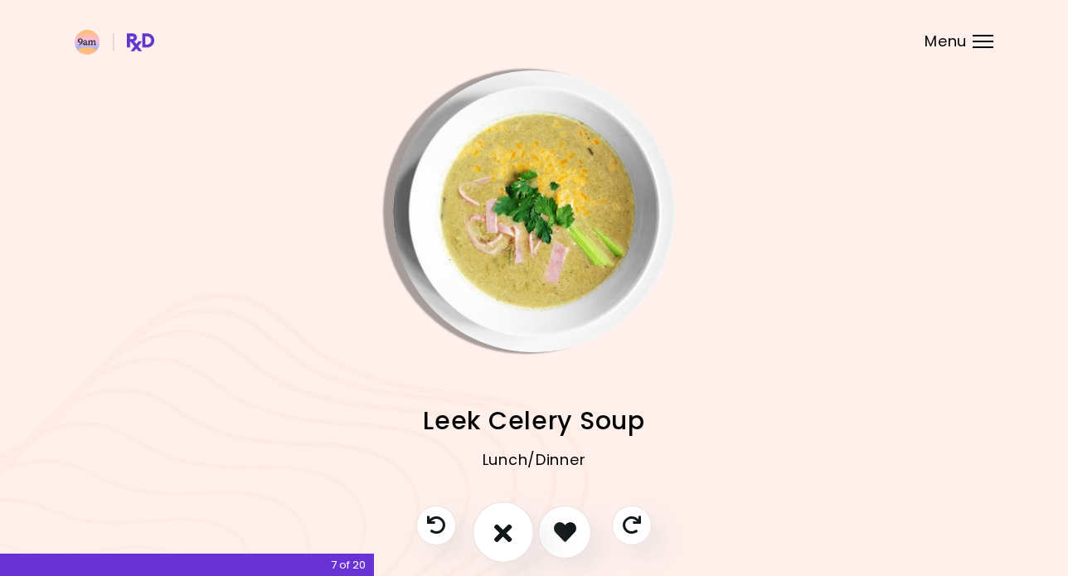
click at [502, 523] on icon "I don't like this recipe" at bounding box center [503, 532] width 18 height 26
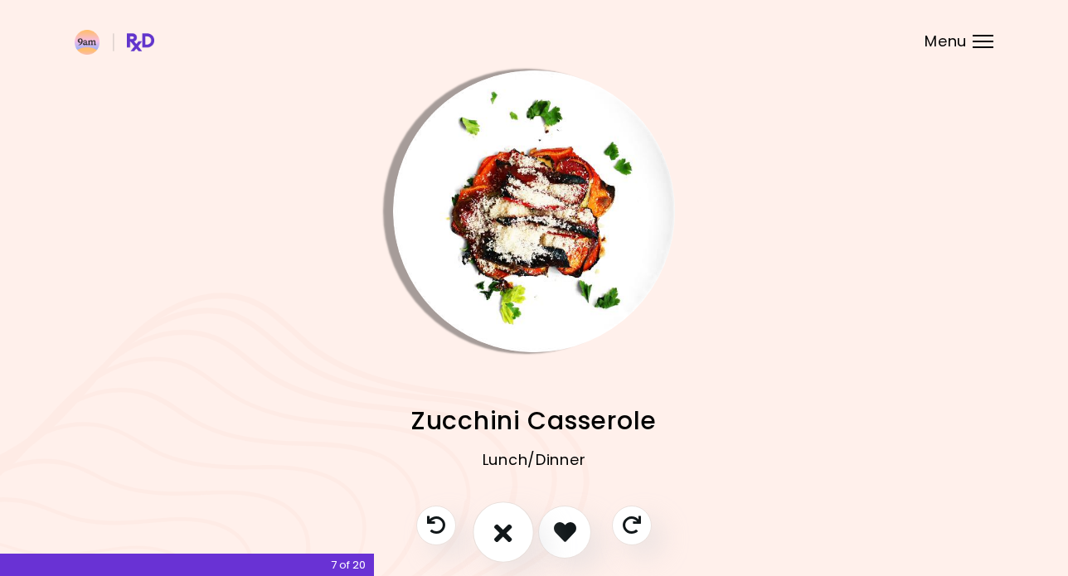
click at [493, 524] on button "I don't like this recipe" at bounding box center [503, 532] width 61 height 61
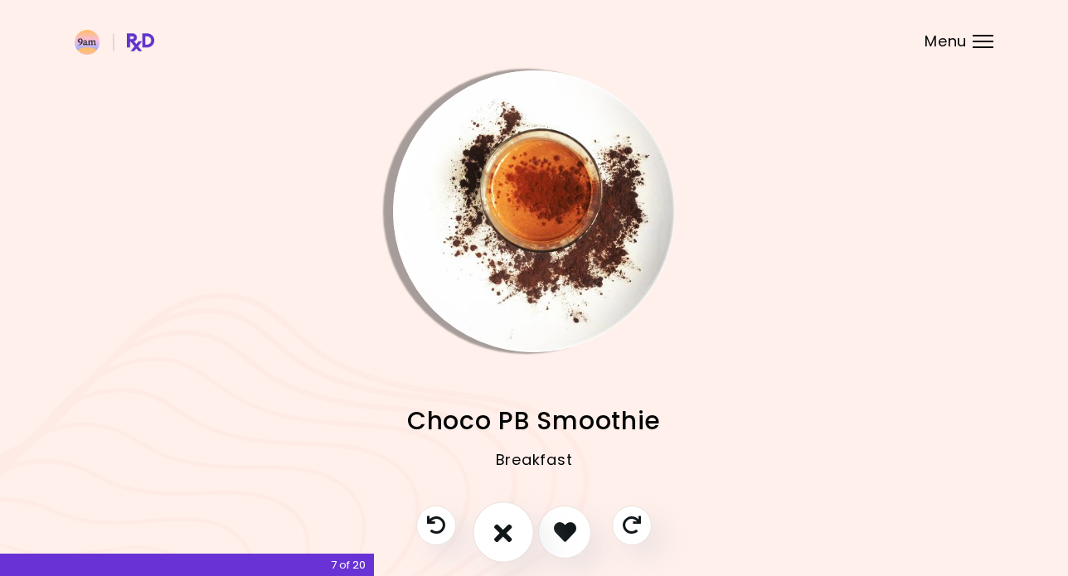
click at [497, 526] on icon "I don't like this recipe" at bounding box center [503, 532] width 18 height 26
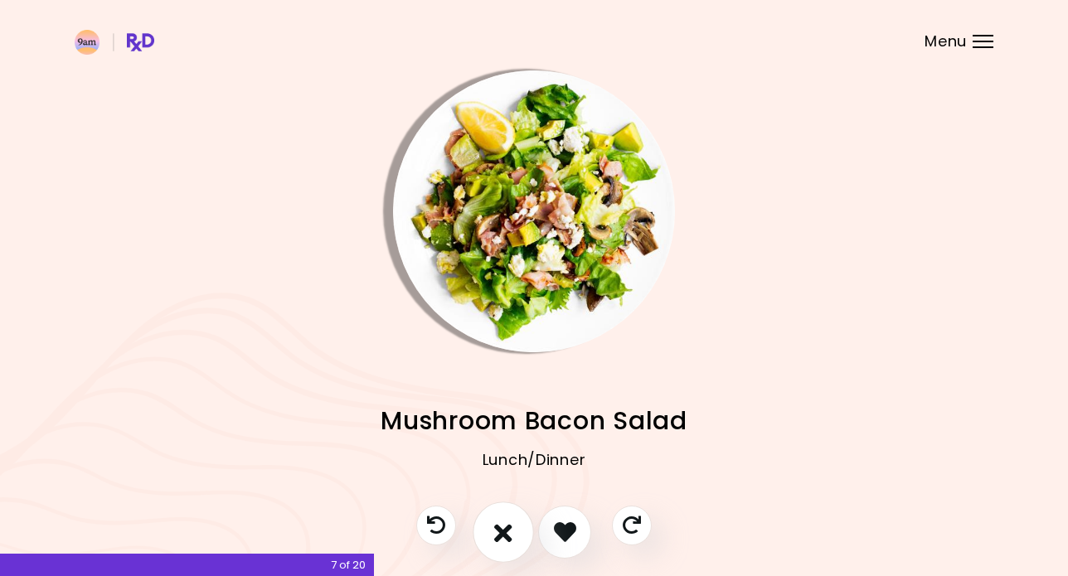
click at [521, 527] on button "I don't like this recipe" at bounding box center [503, 532] width 61 height 61
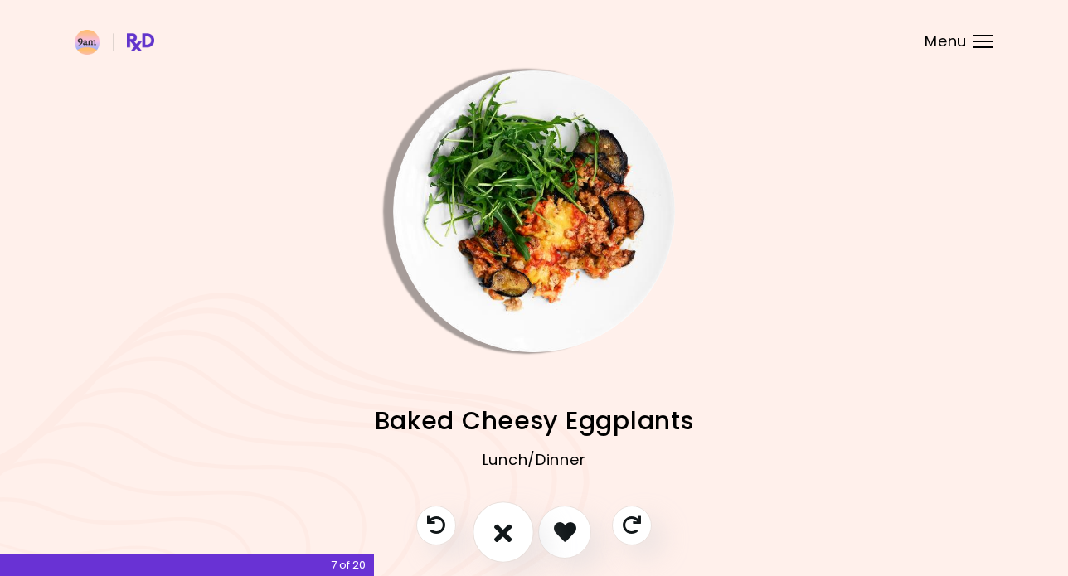
click at [513, 528] on button "I don't like this recipe" at bounding box center [503, 532] width 61 height 61
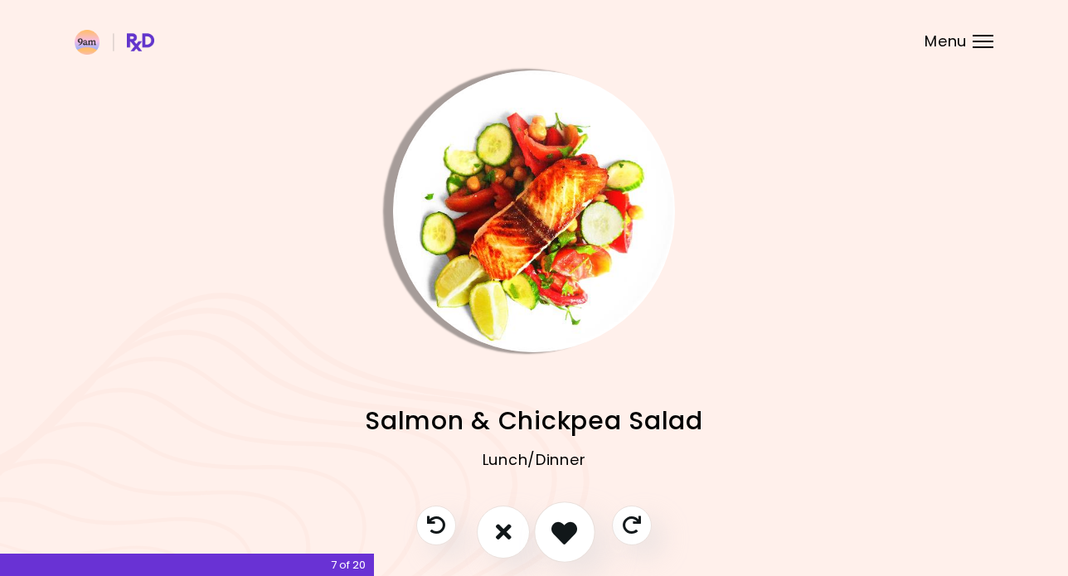
click at [557, 527] on icon "I like this recipe" at bounding box center [564, 532] width 26 height 26
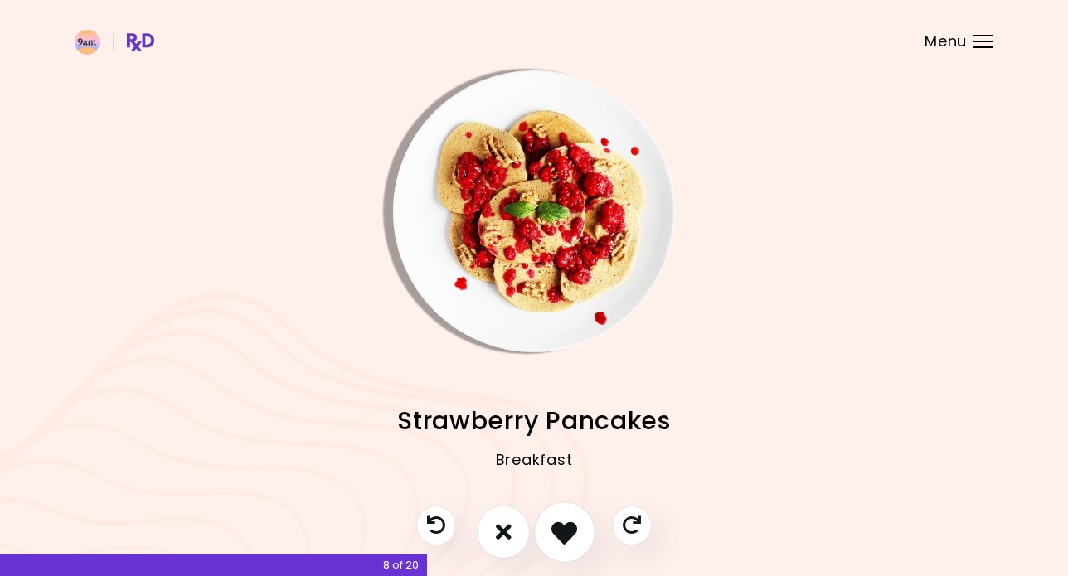
click at [566, 519] on icon "I like this recipe" at bounding box center [564, 532] width 26 height 26
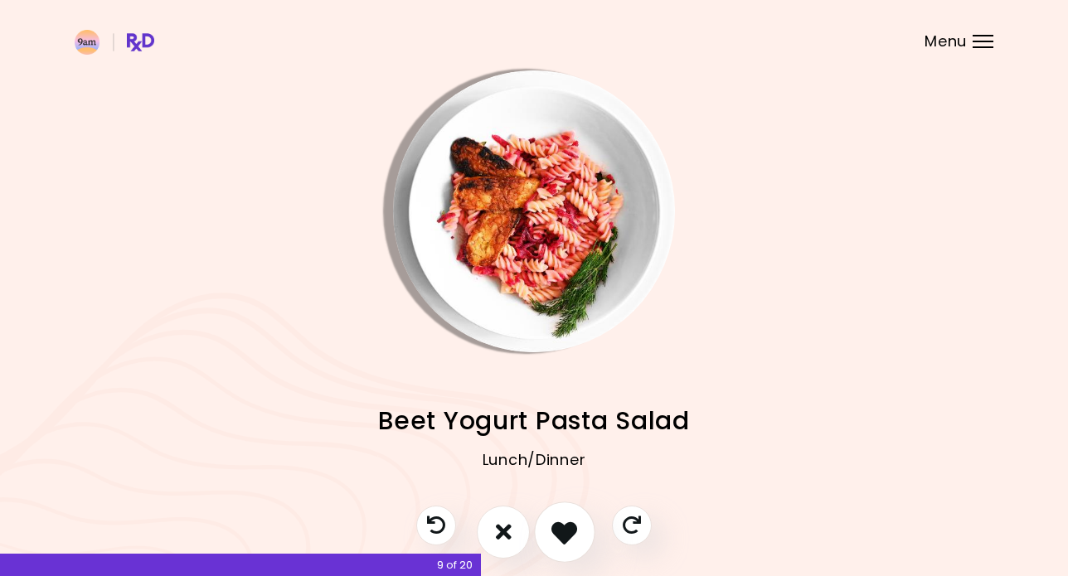
click at [565, 531] on icon "I like this recipe" at bounding box center [564, 532] width 26 height 26
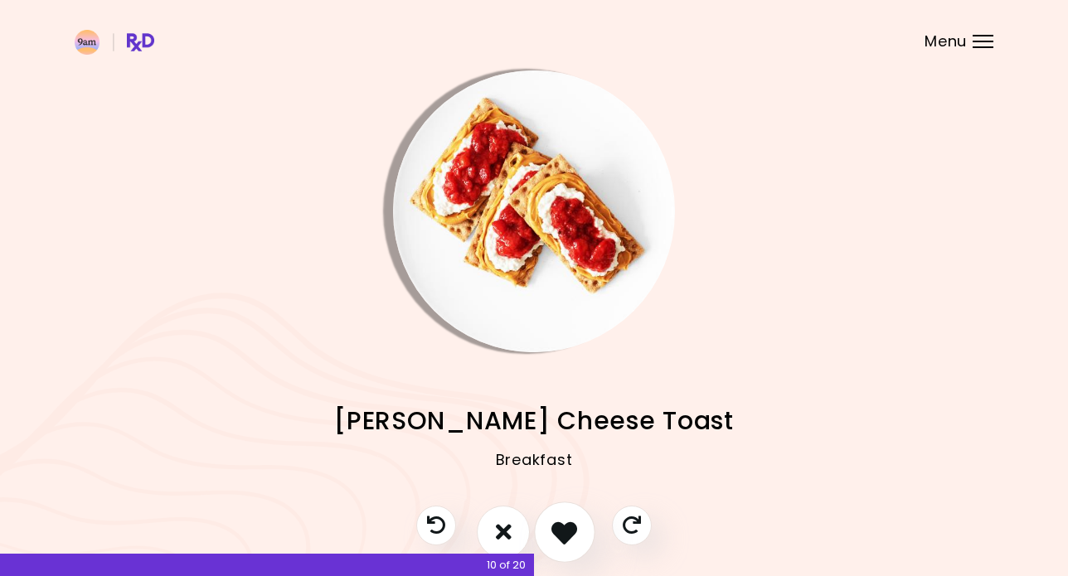
click at [554, 535] on icon "I like this recipe" at bounding box center [564, 532] width 26 height 26
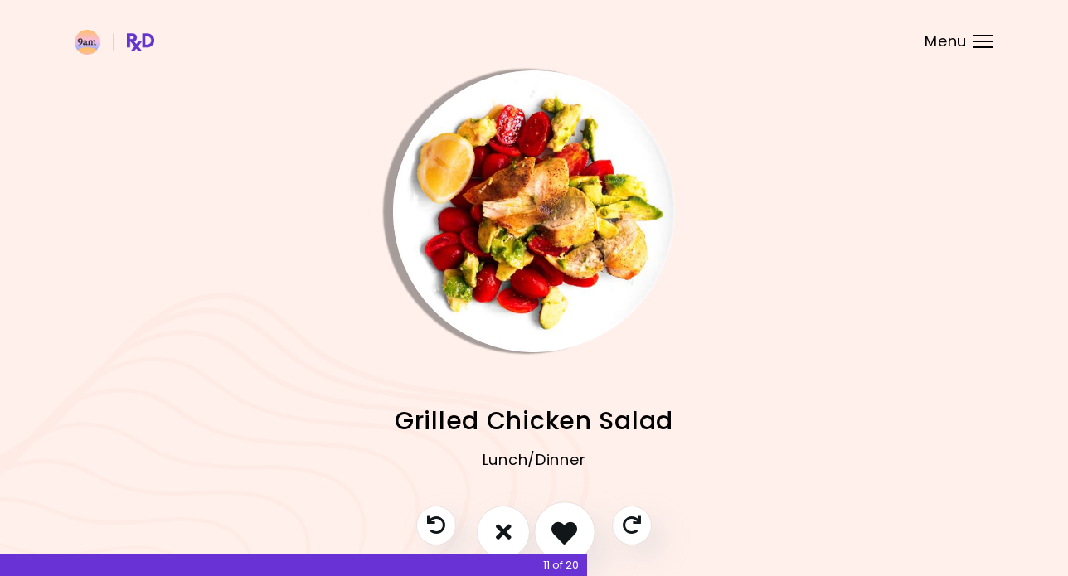
click at [554, 534] on icon "I like this recipe" at bounding box center [564, 532] width 26 height 26
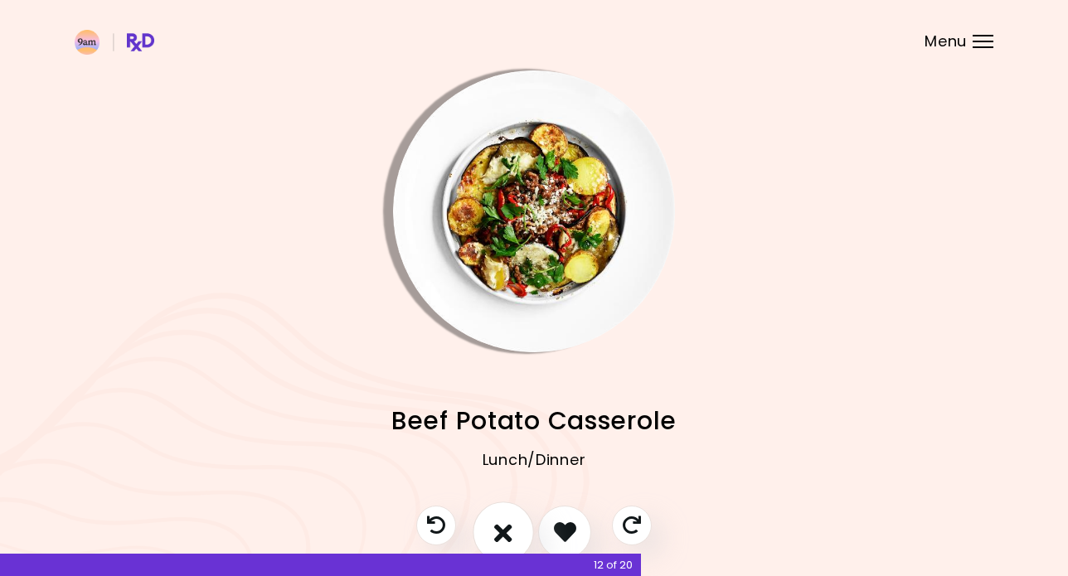
click at [492, 522] on button "I don't like this recipe" at bounding box center [503, 532] width 61 height 61
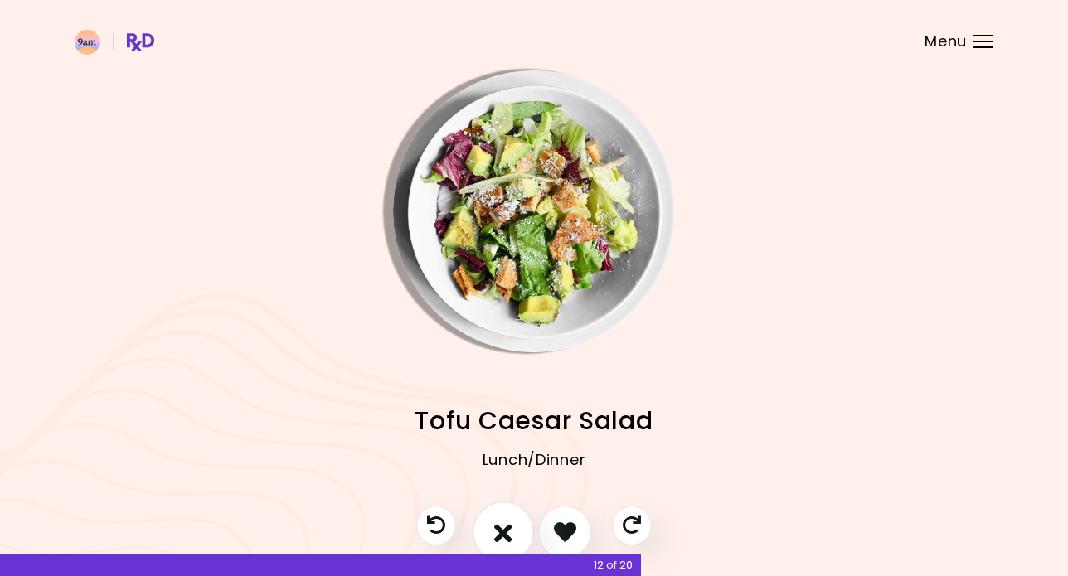
click at [501, 525] on icon "I don't like this recipe" at bounding box center [503, 532] width 18 height 26
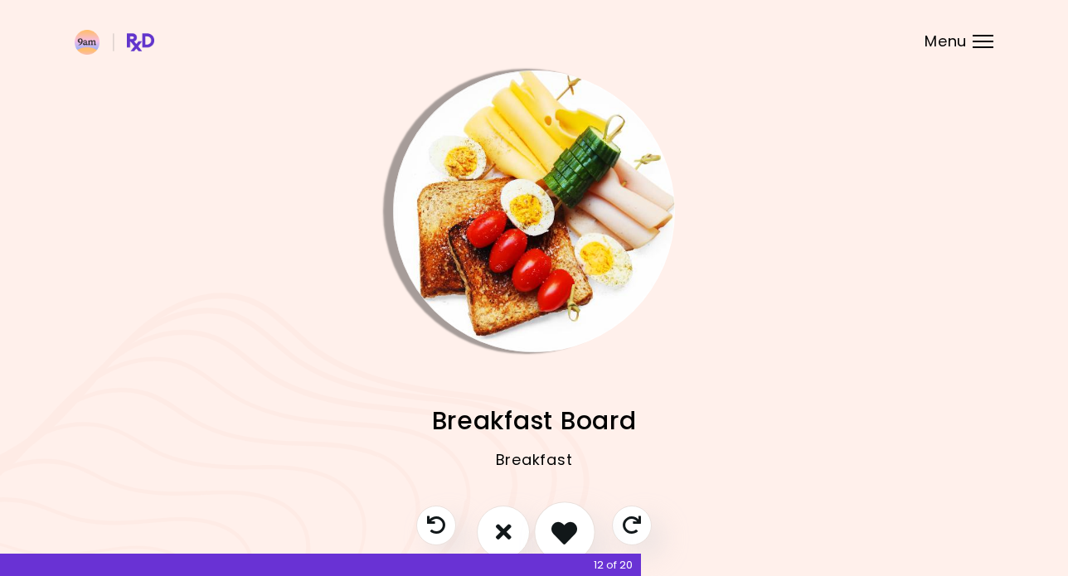
click at [562, 522] on icon "I like this recipe" at bounding box center [564, 532] width 26 height 26
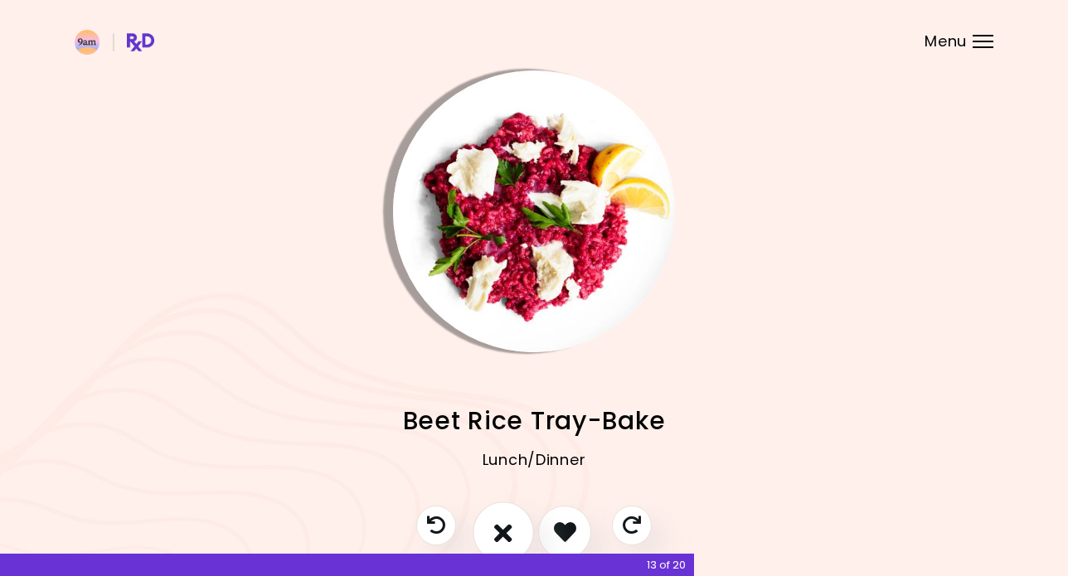
click at [492, 531] on button "I don't like this recipe" at bounding box center [503, 532] width 61 height 61
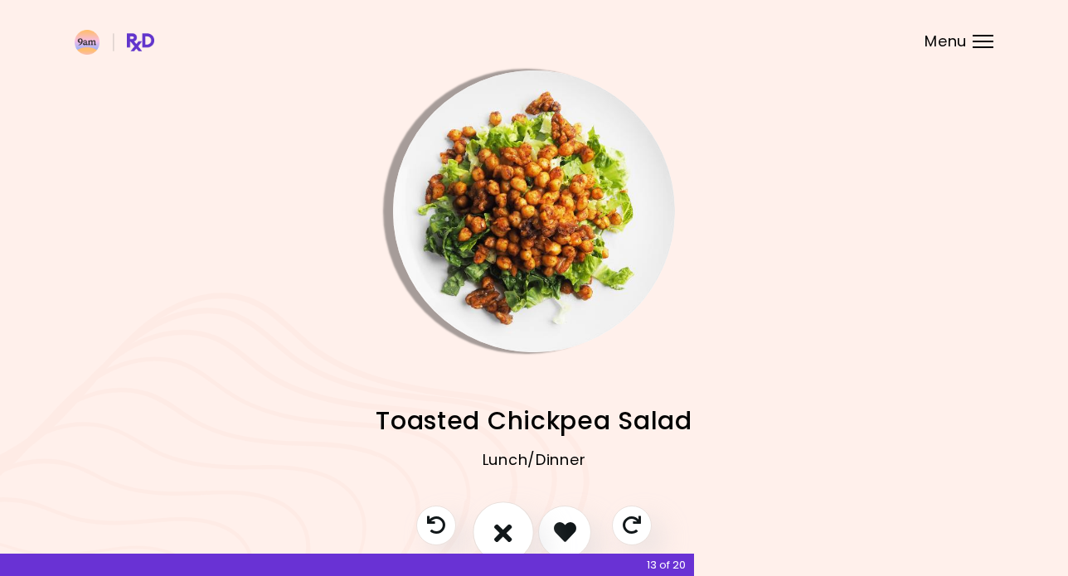
click at [498, 526] on icon "I don't like this recipe" at bounding box center [503, 532] width 18 height 26
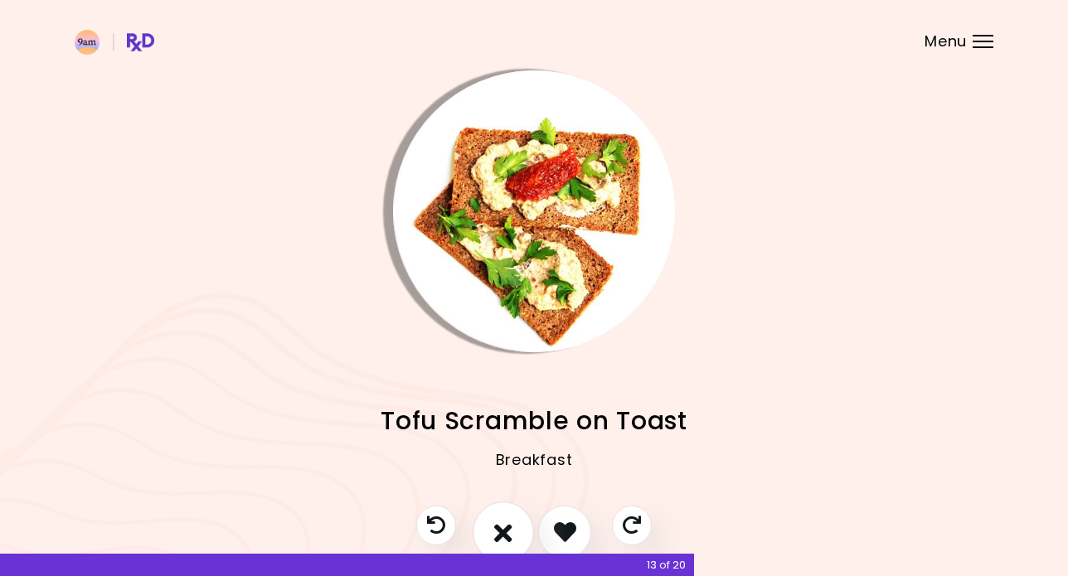
click at [515, 522] on button "I don't like this recipe" at bounding box center [503, 532] width 61 height 61
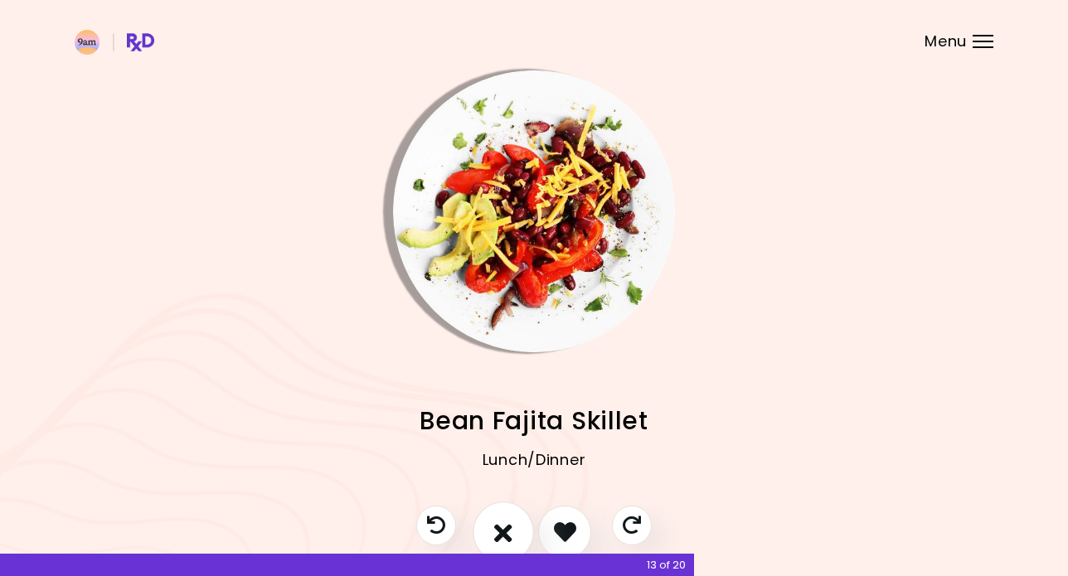
click at [486, 521] on button "I don't like this recipe" at bounding box center [503, 532] width 61 height 61
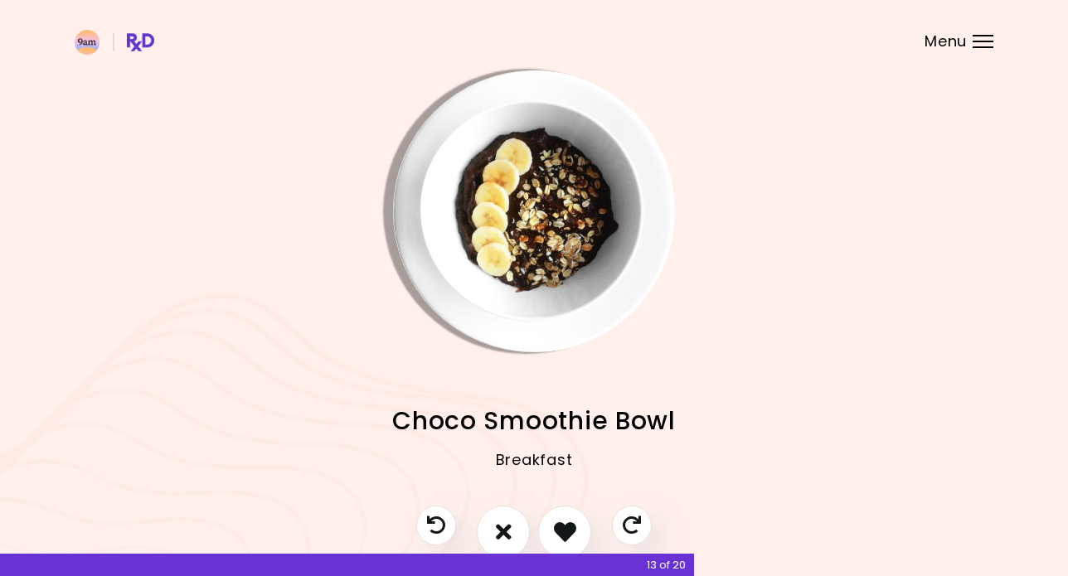
click at [537, 527] on div at bounding box center [534, 541] width 269 height 70
click at [550, 527] on button "I like this recipe" at bounding box center [564, 532] width 61 height 61
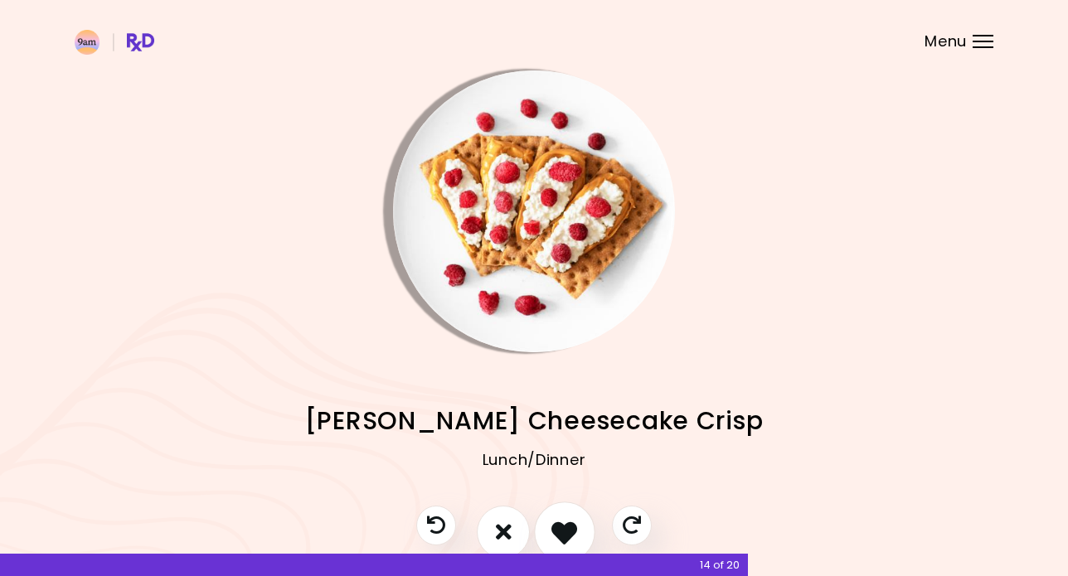
click at [558, 528] on icon "I like this recipe" at bounding box center [564, 532] width 26 height 26
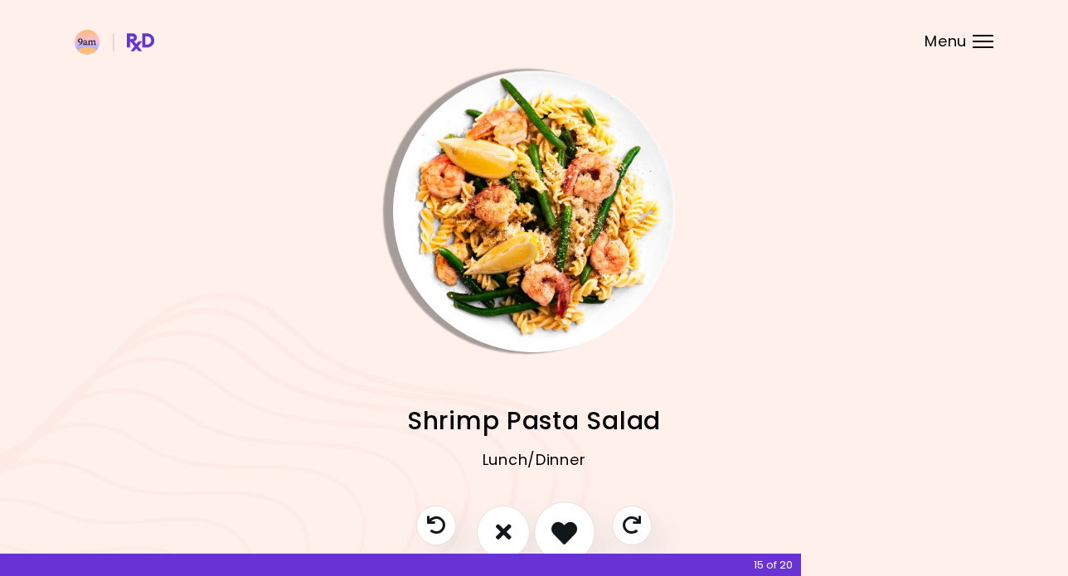
click at [565, 528] on icon "I like this recipe" at bounding box center [564, 532] width 26 height 26
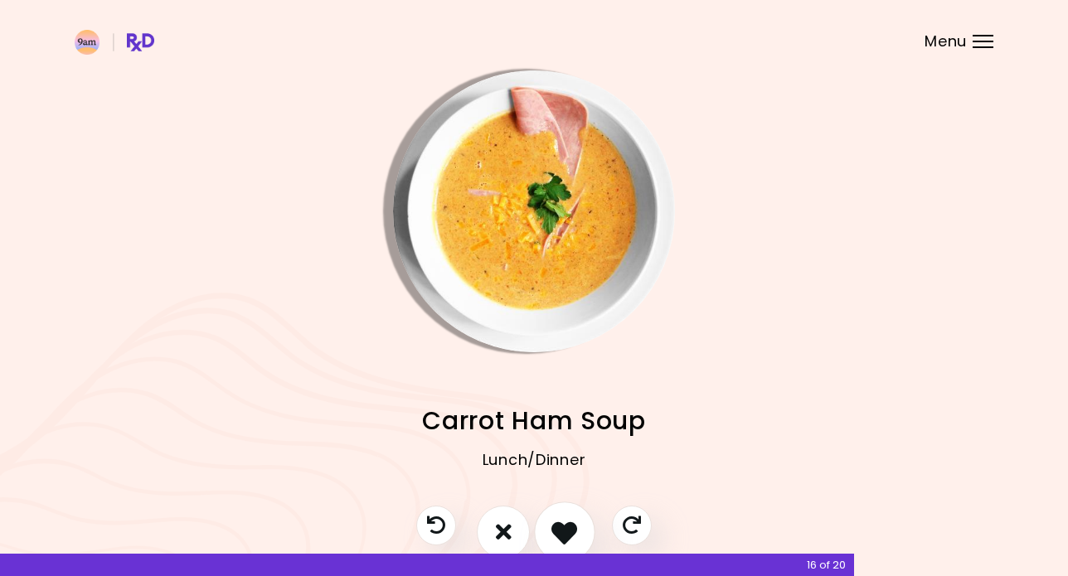
click at [565, 528] on icon "I like this recipe" at bounding box center [564, 532] width 26 height 26
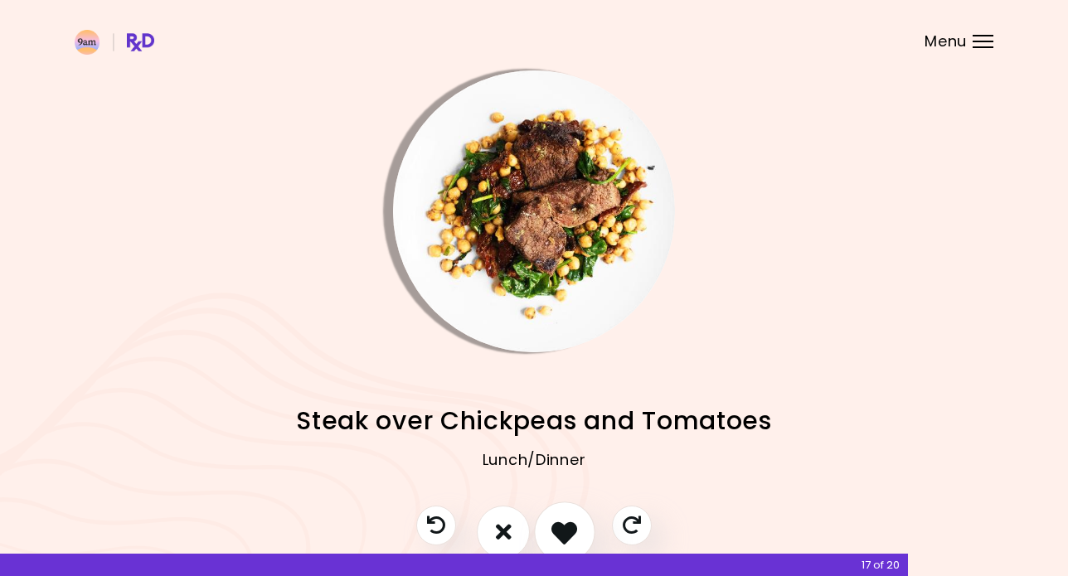
click at [565, 528] on icon "I like this recipe" at bounding box center [564, 532] width 26 height 26
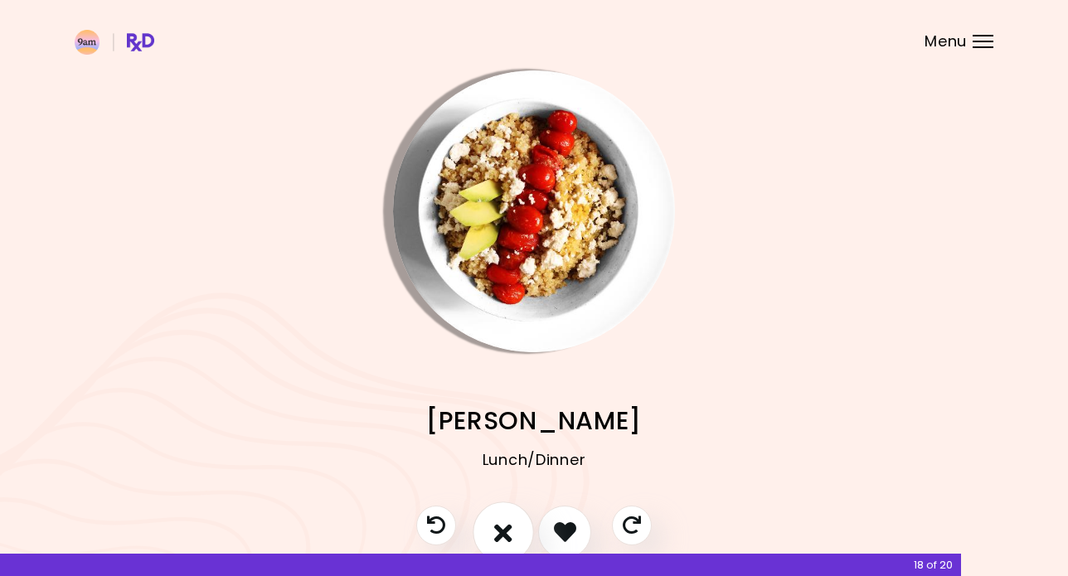
click at [515, 528] on button "I don't like this recipe" at bounding box center [503, 532] width 61 height 61
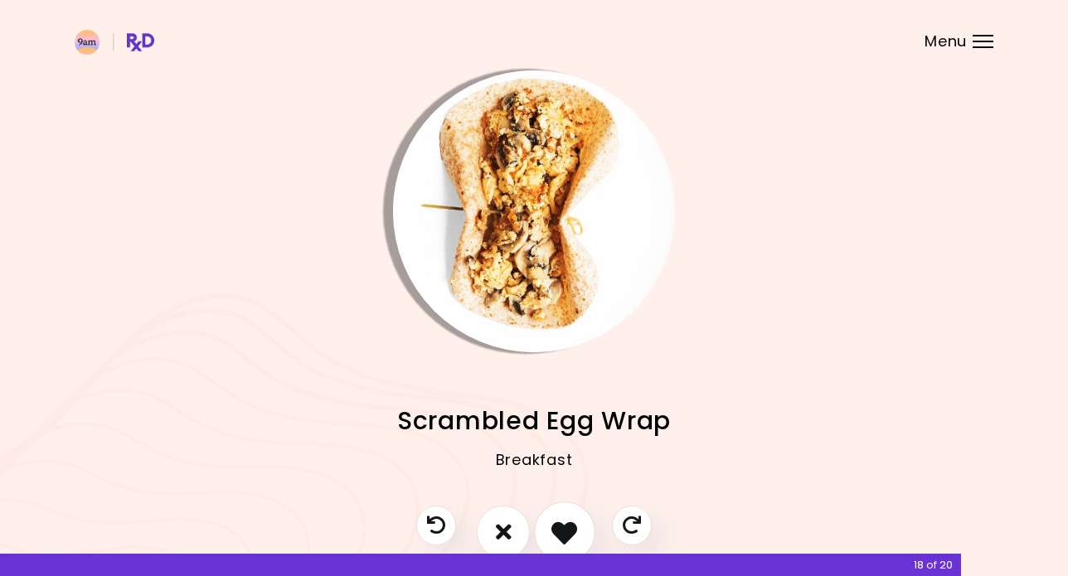
click at [556, 531] on icon "I like this recipe" at bounding box center [564, 532] width 26 height 26
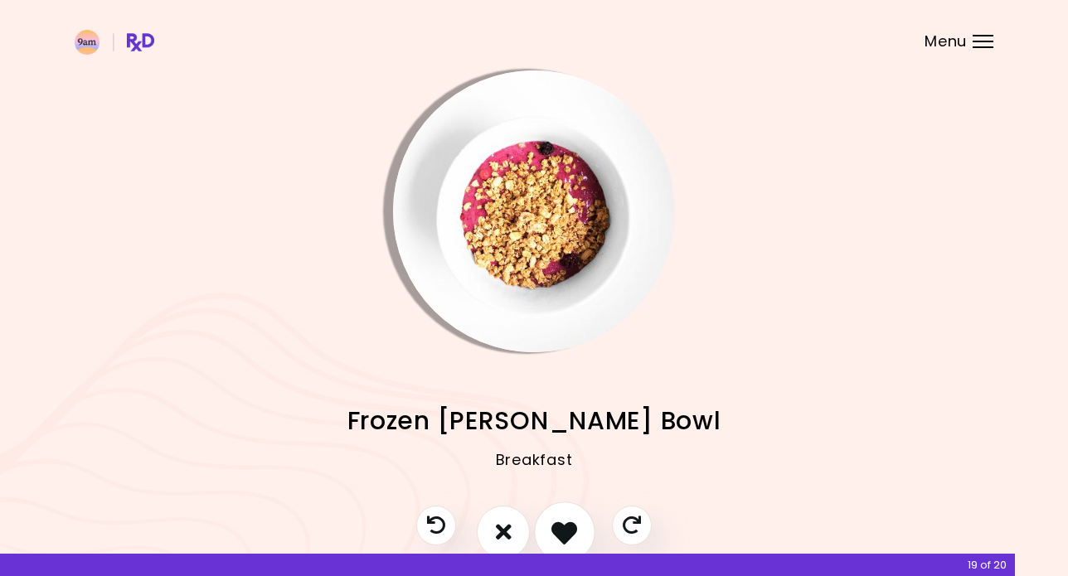
click at [556, 531] on icon "I like this recipe" at bounding box center [564, 532] width 26 height 26
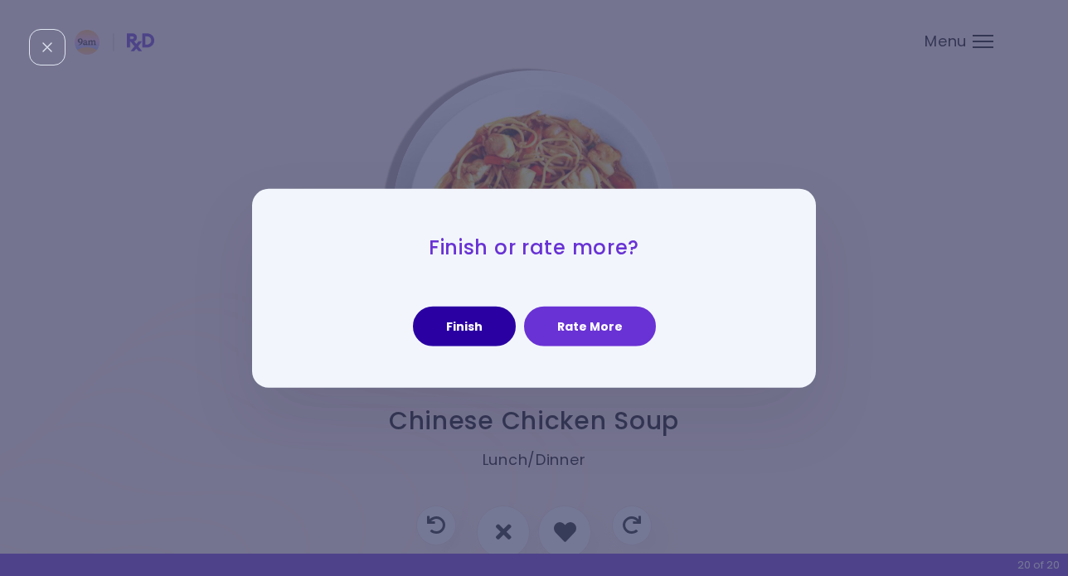
click at [478, 337] on button "Finish" at bounding box center [464, 327] width 103 height 40
